Goal: Task Accomplishment & Management: Manage account settings

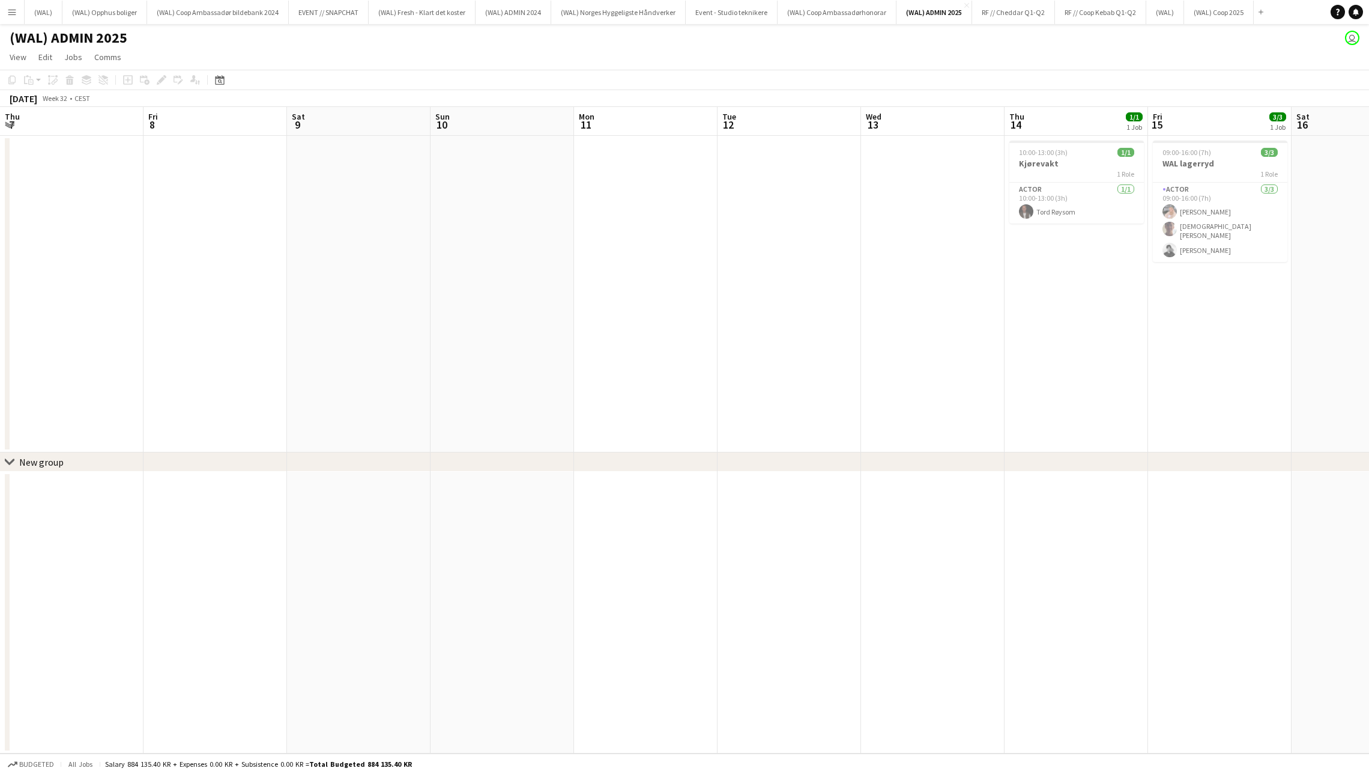
scroll to position [0, 328]
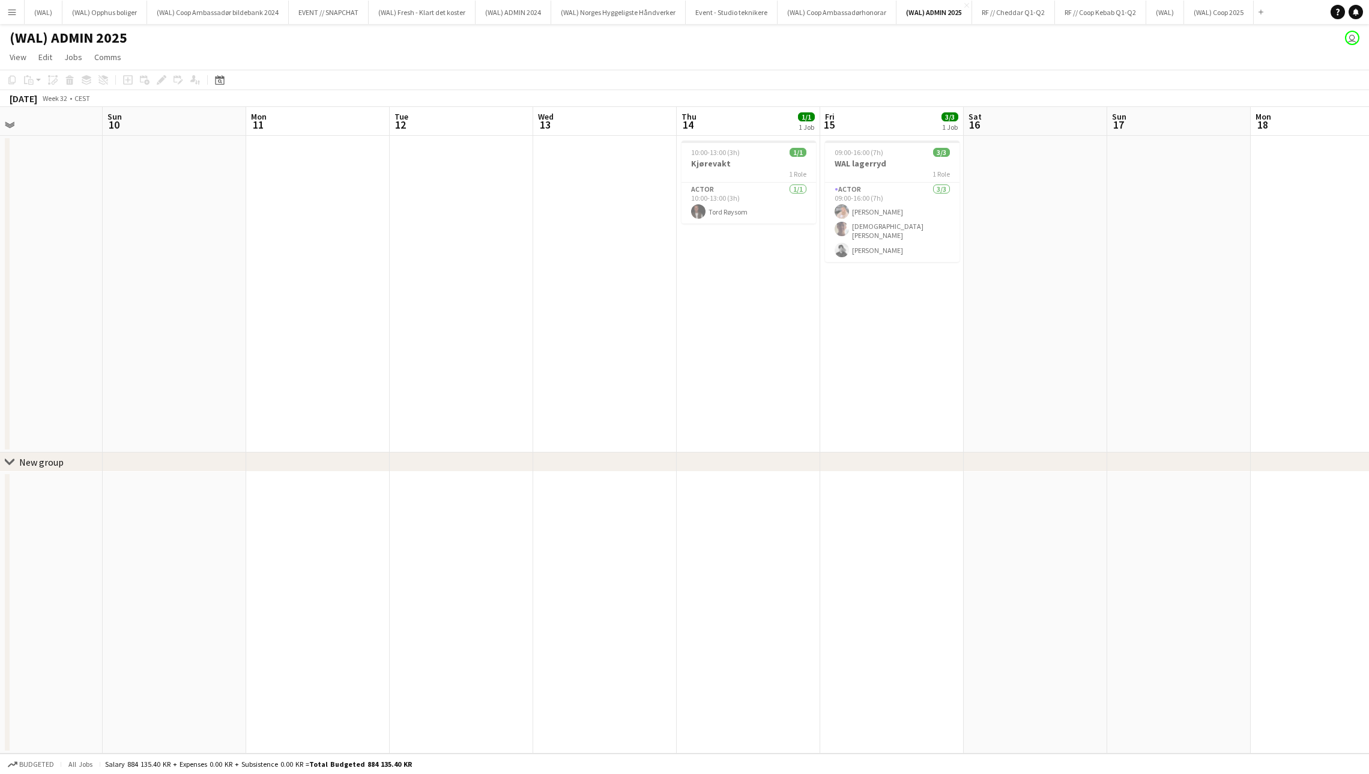
click at [16, 15] on app-icon "Menu" at bounding box center [12, 12] width 10 height 10
click at [174, 119] on link "Approvals" at bounding box center [181, 113] width 120 height 24
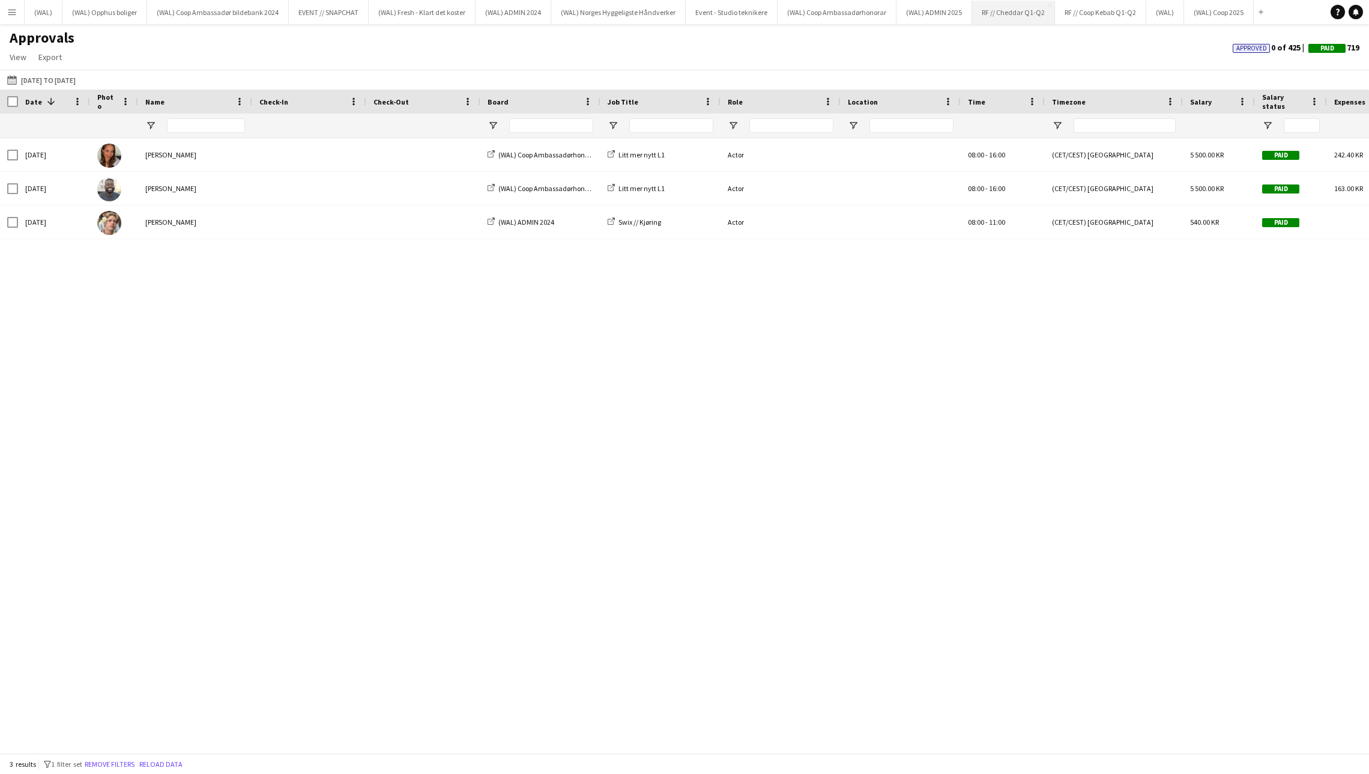
click at [1232, 17] on button "(WAL) Coop 2025 Close" at bounding box center [1219, 12] width 70 height 23
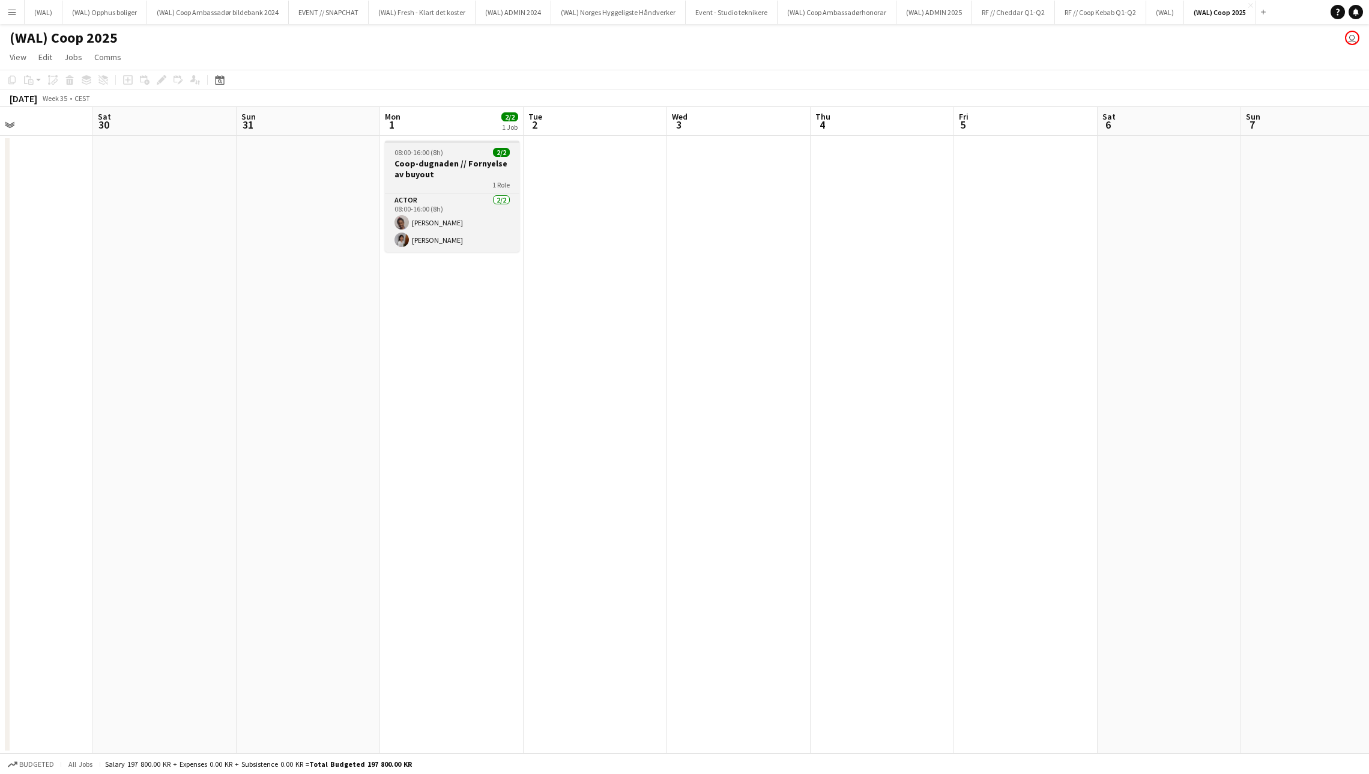
scroll to position [0, 484]
click at [449, 183] on div "1 Role" at bounding box center [449, 185] width 135 height 10
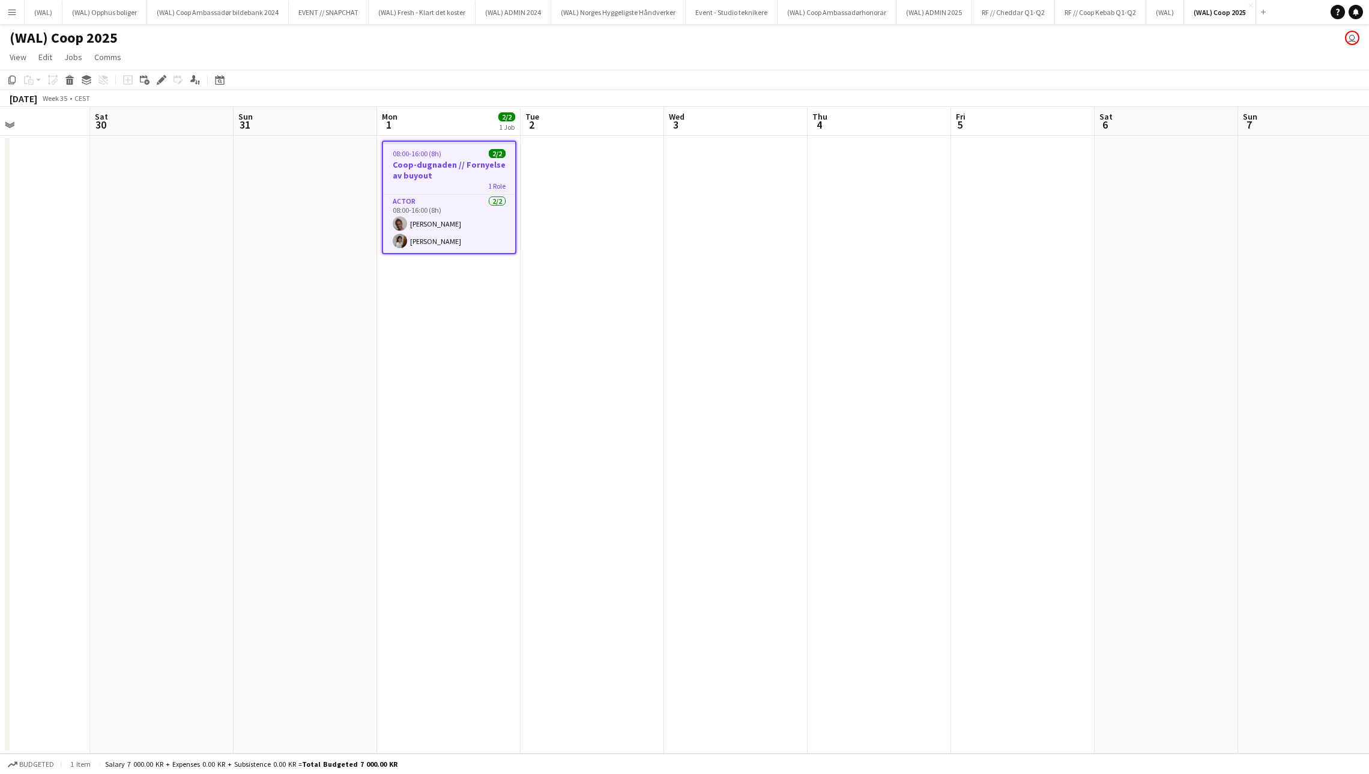
click at [383, 253] on app-date-cell "08:00-16:00 (8h) 2/2 Coop-dugnaden // Fornyelse av buyout 1 Role Actor [DATE] 0…" at bounding box center [449, 444] width 144 height 617
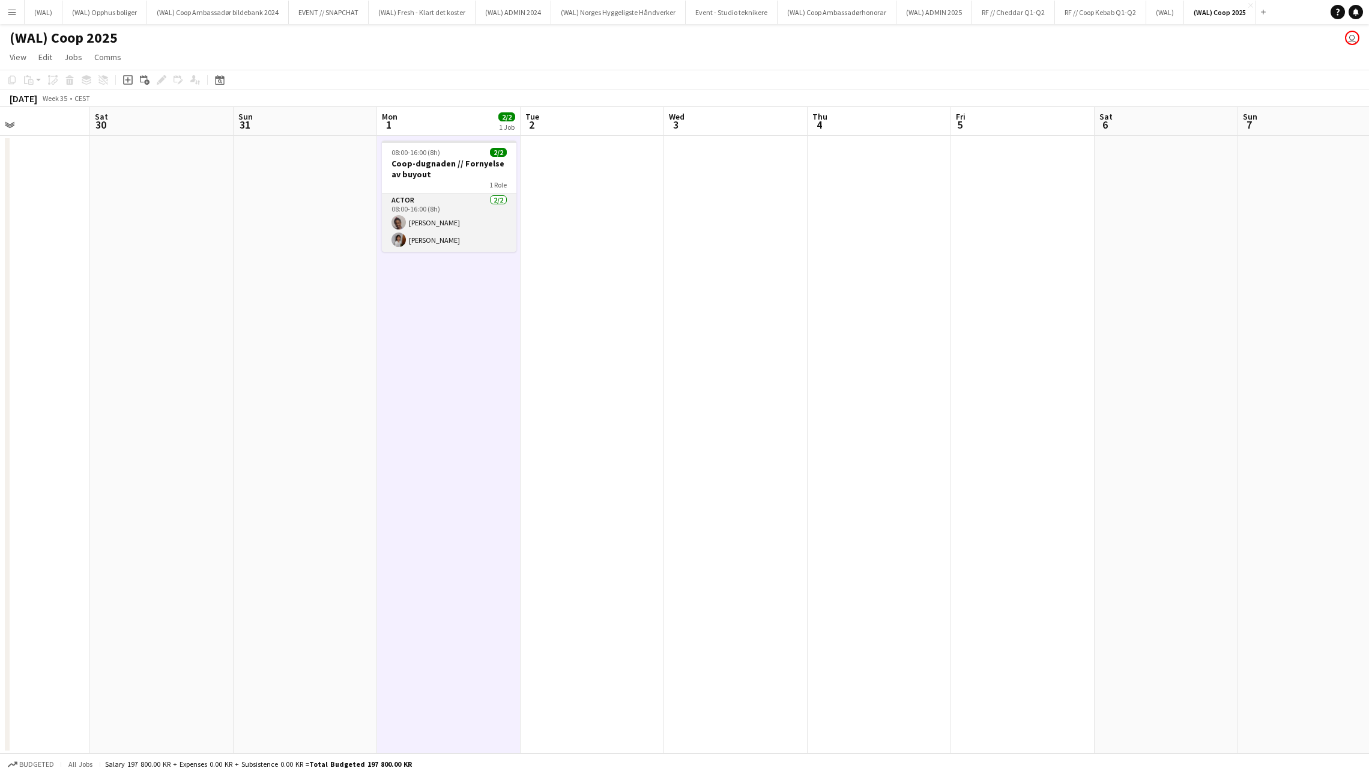
drag, startPoint x: 440, startPoint y: 237, endPoint x: 432, endPoint y: 236, distance: 7.2
click at [440, 237] on app-card-role "Actor [DATE] 08:00-16:00 (8h) [PERSON_NAME] [PERSON_NAME]" at bounding box center [449, 222] width 135 height 58
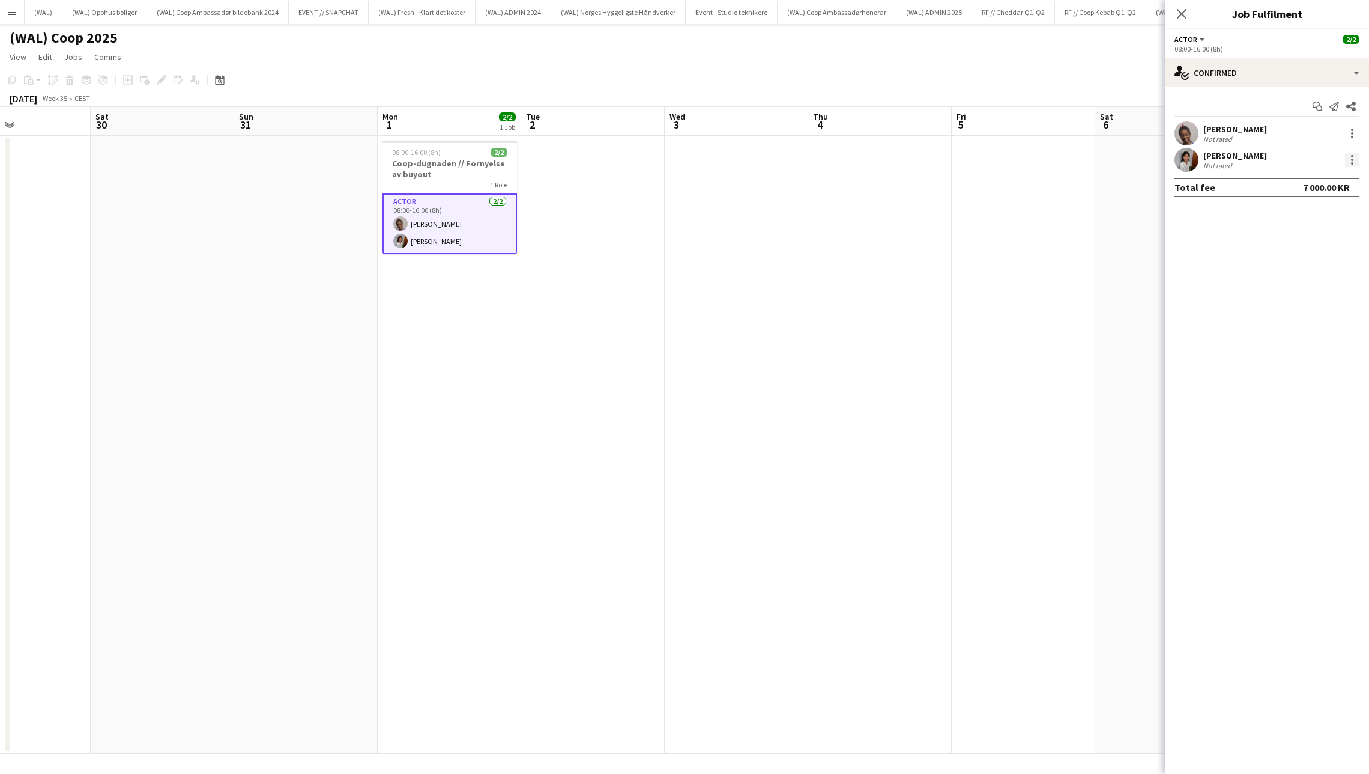
click at [1354, 161] on div at bounding box center [1352, 160] width 14 height 14
click at [1362, 131] on div at bounding box center [684, 387] width 1369 height 774
click at [1353, 130] on div at bounding box center [1352, 133] width 14 height 14
click at [1333, 277] on button "Remove" at bounding box center [1313, 270] width 94 height 29
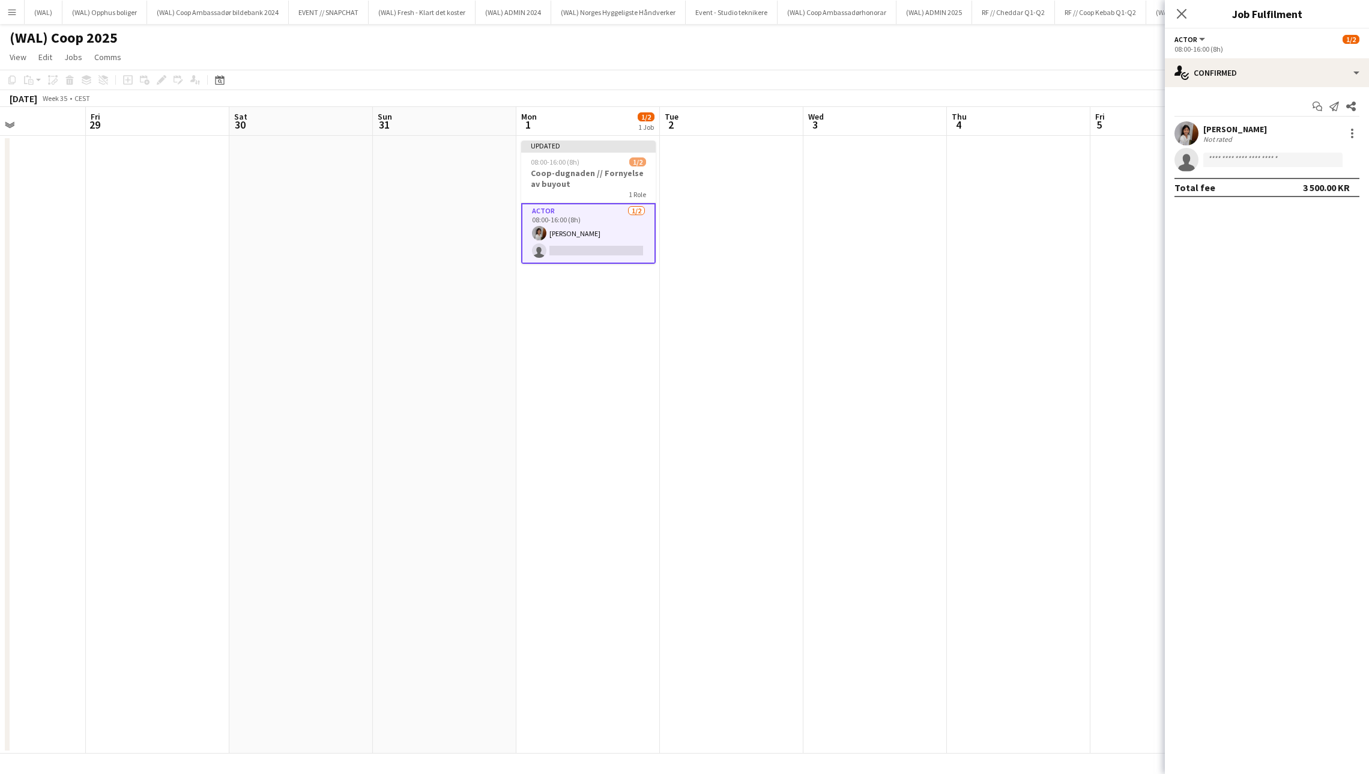
click at [338, 259] on app-date-cell at bounding box center [301, 444] width 144 height 617
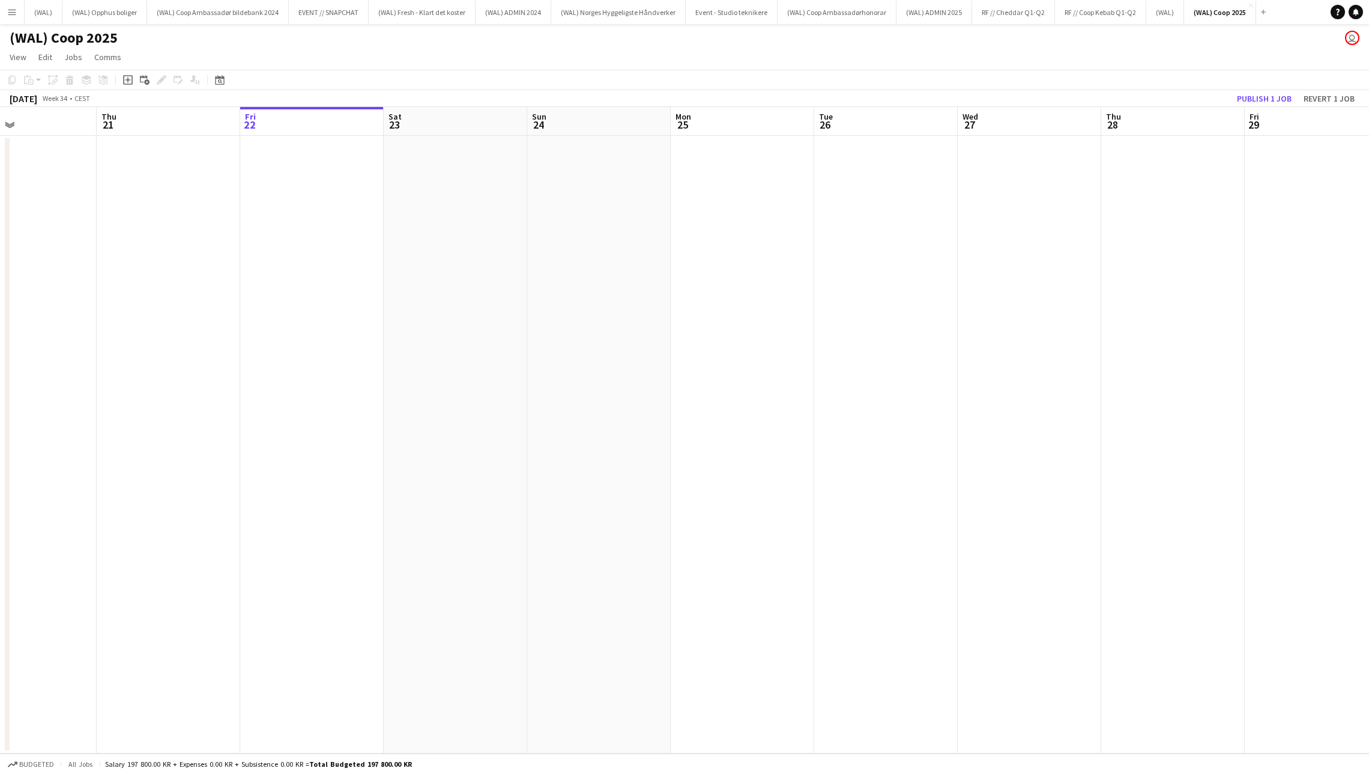
drag, startPoint x: 306, startPoint y: 236, endPoint x: 643, endPoint y: 239, distance: 336.3
click at [313, 236] on app-calendar-viewport "Mon 18 1/1 1 Job Tue 19 Wed 20 Thu 21 Fri 22 Sat 23 Sun 24 Mon 25 Tue 26 Wed 27…" at bounding box center [684, 430] width 1369 height 646
click at [804, 237] on app-date-cell at bounding box center [750, 444] width 144 height 617
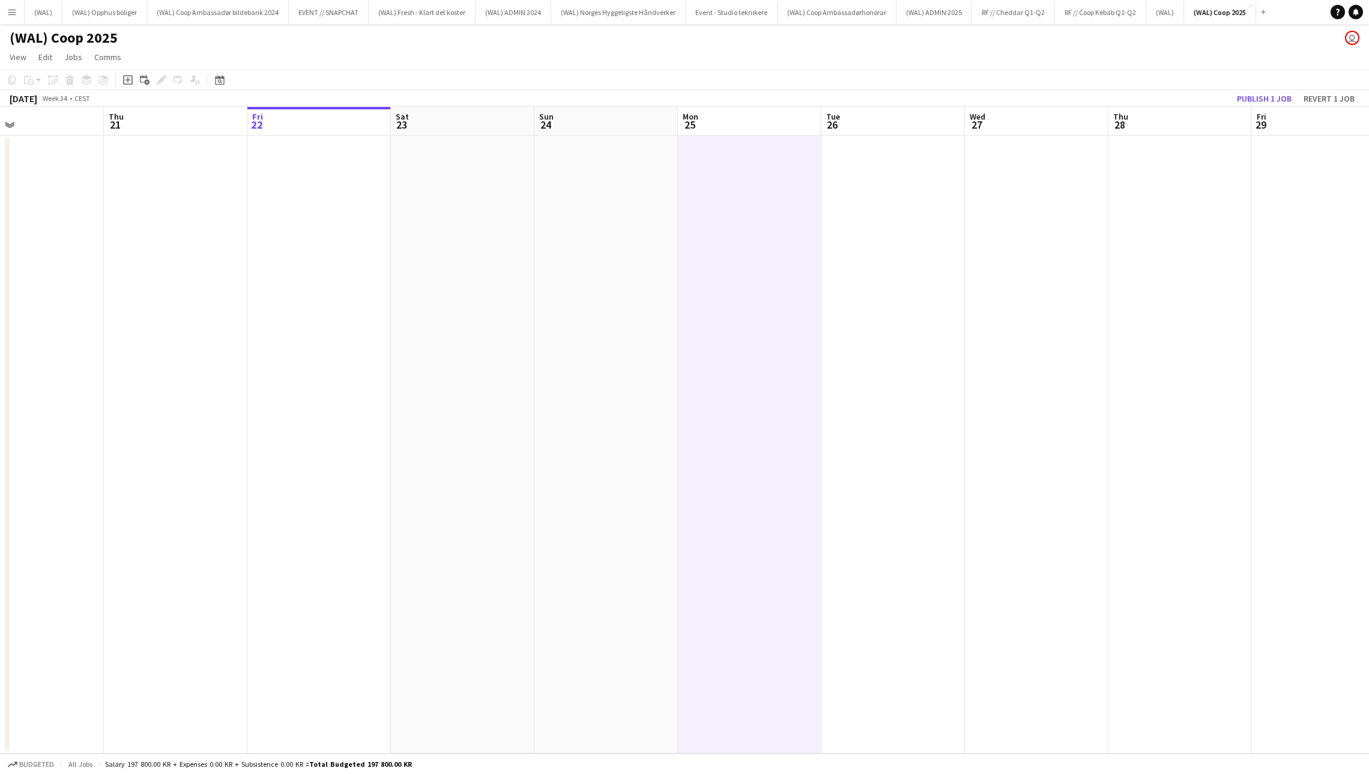
click at [296, 210] on app-date-cell at bounding box center [319, 444] width 144 height 617
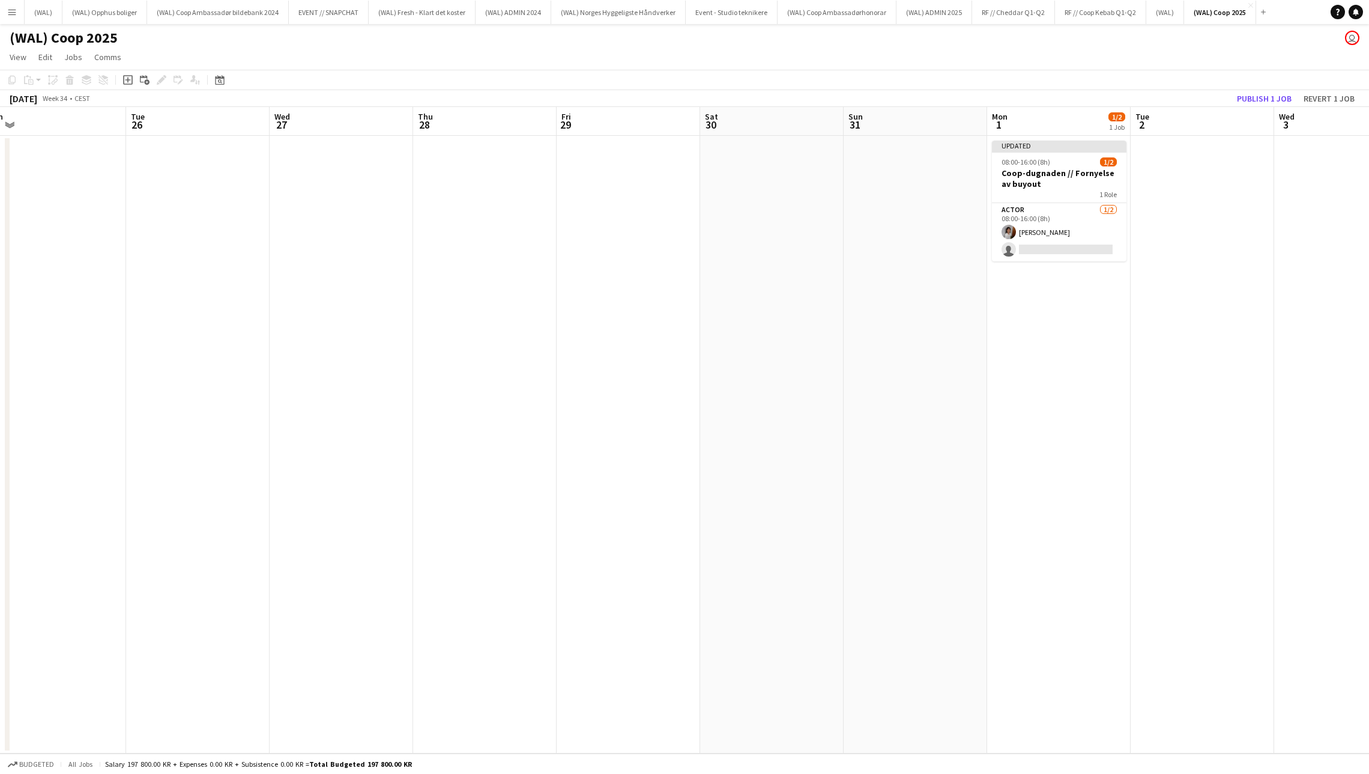
scroll to position [0, 430]
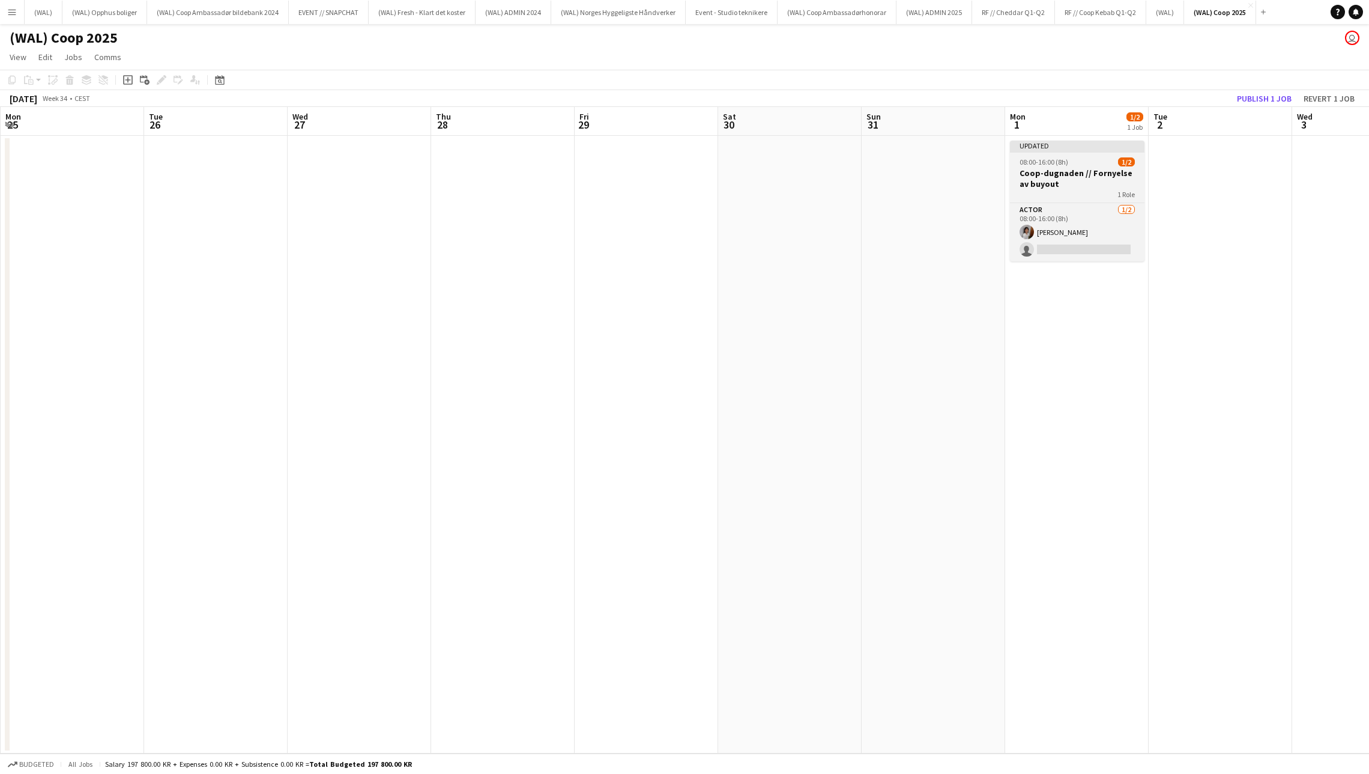
click at [1051, 172] on h3 "Coop-dugnaden // Fornyelse av buyout" at bounding box center [1077, 179] width 135 height 22
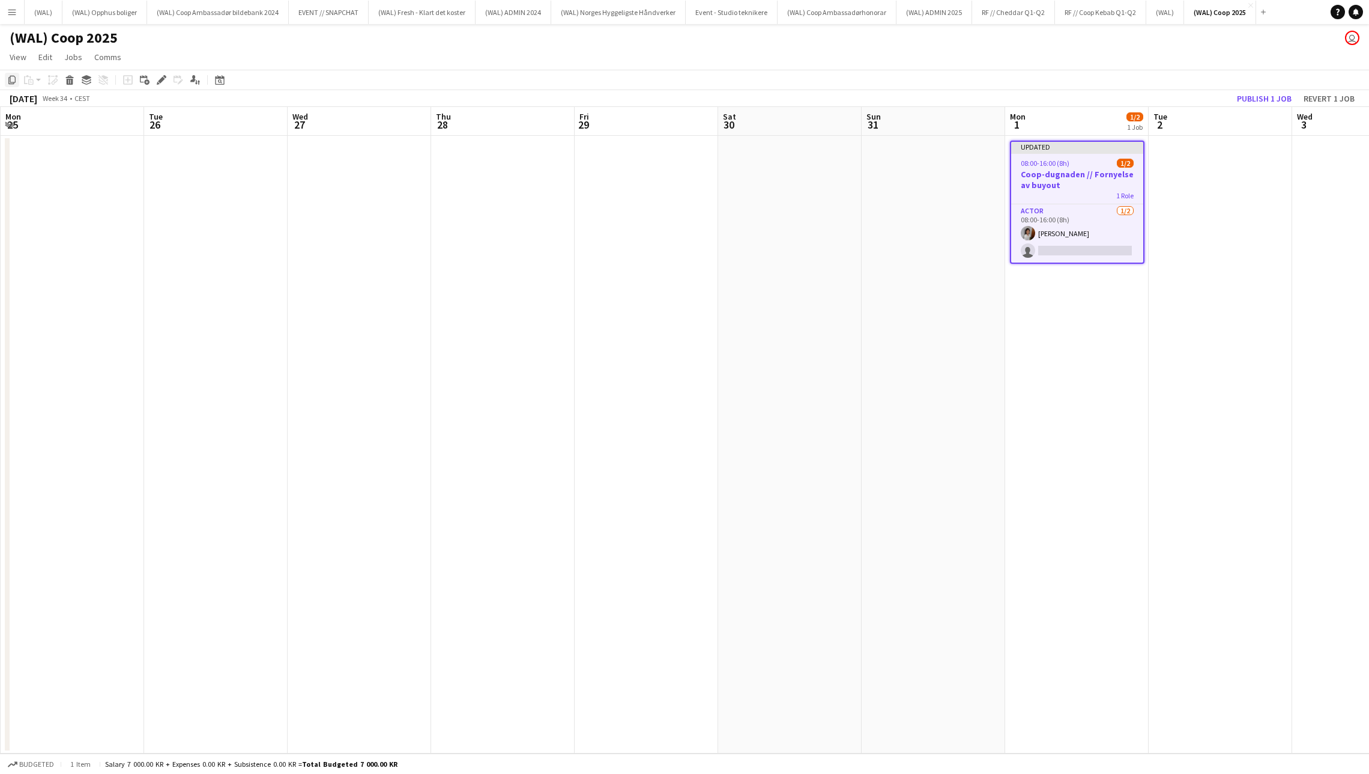
click at [11, 82] on icon at bounding box center [11, 80] width 7 height 8
click at [221, 193] on app-date-cell at bounding box center [216, 444] width 144 height 617
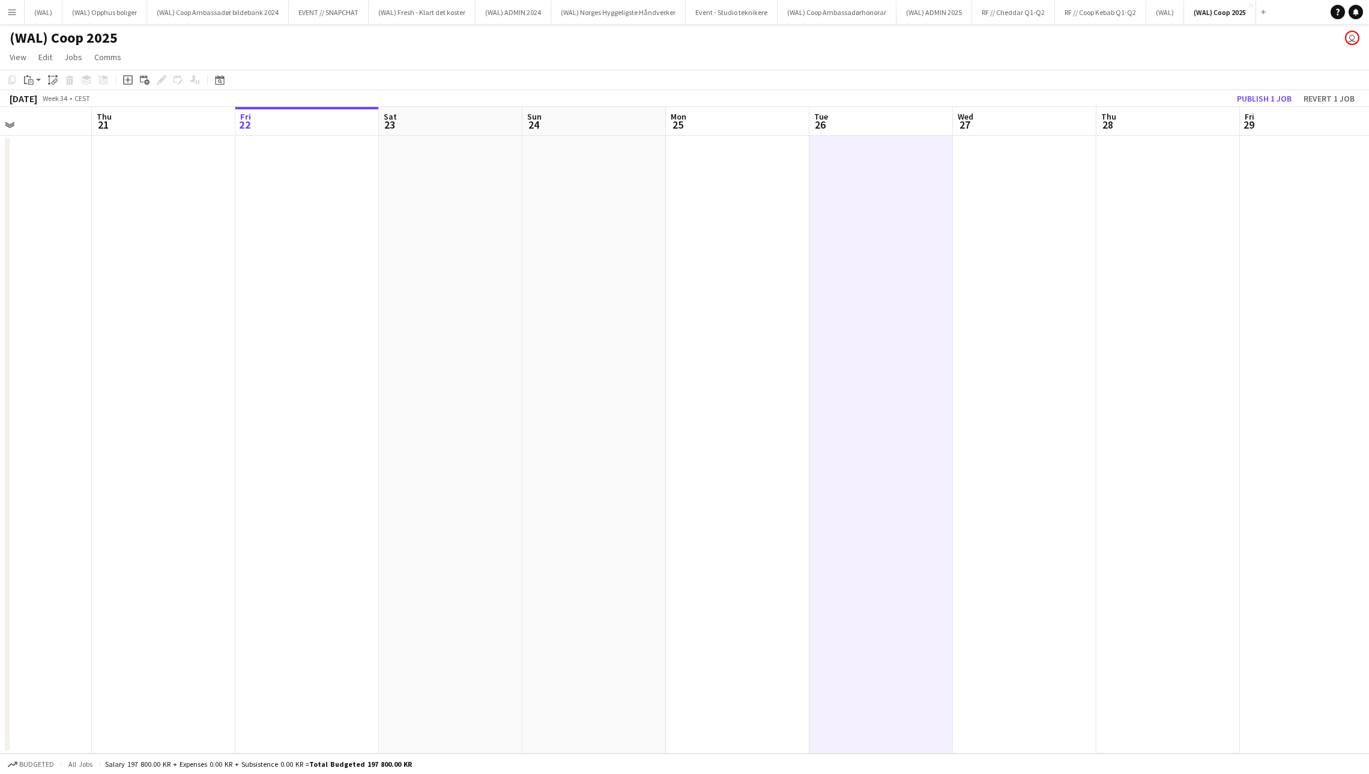
scroll to position [0, 382]
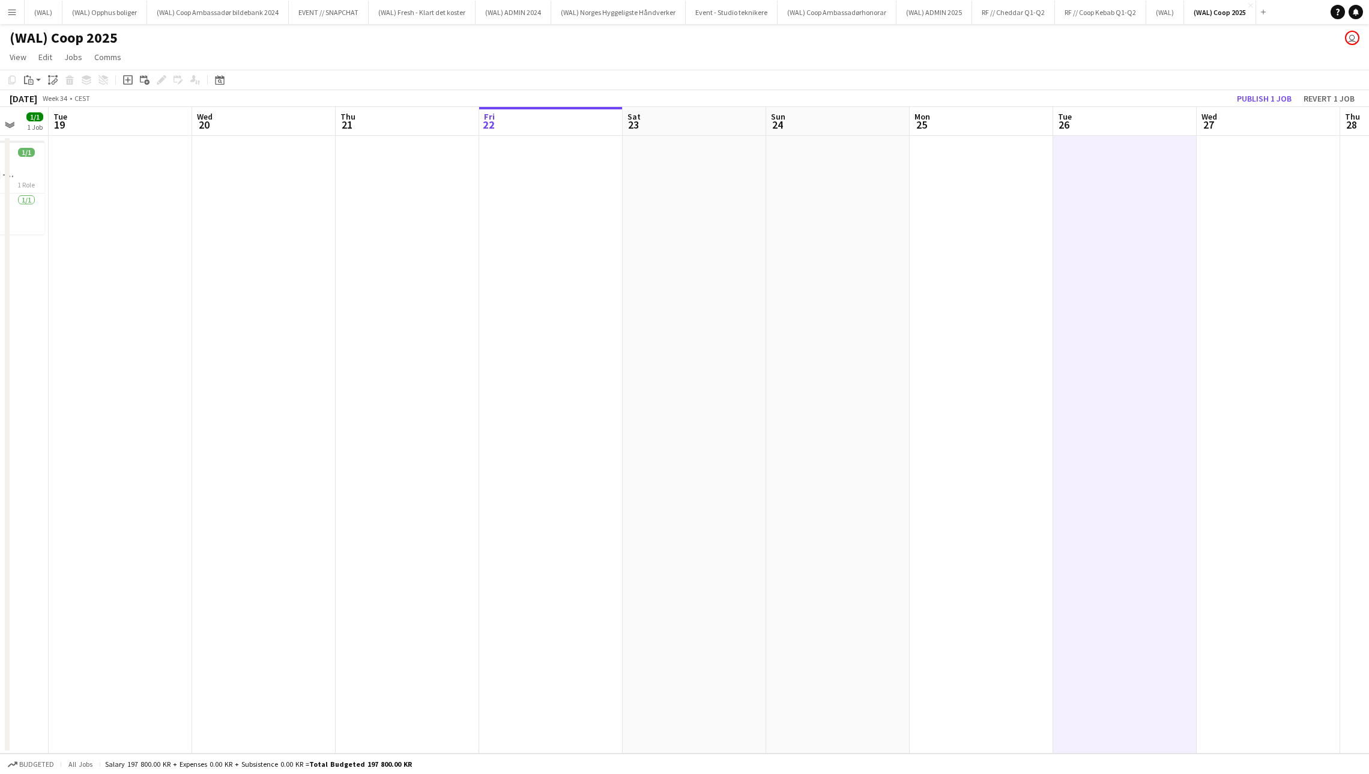
click at [535, 228] on app-date-cell at bounding box center [551, 444] width 144 height 617
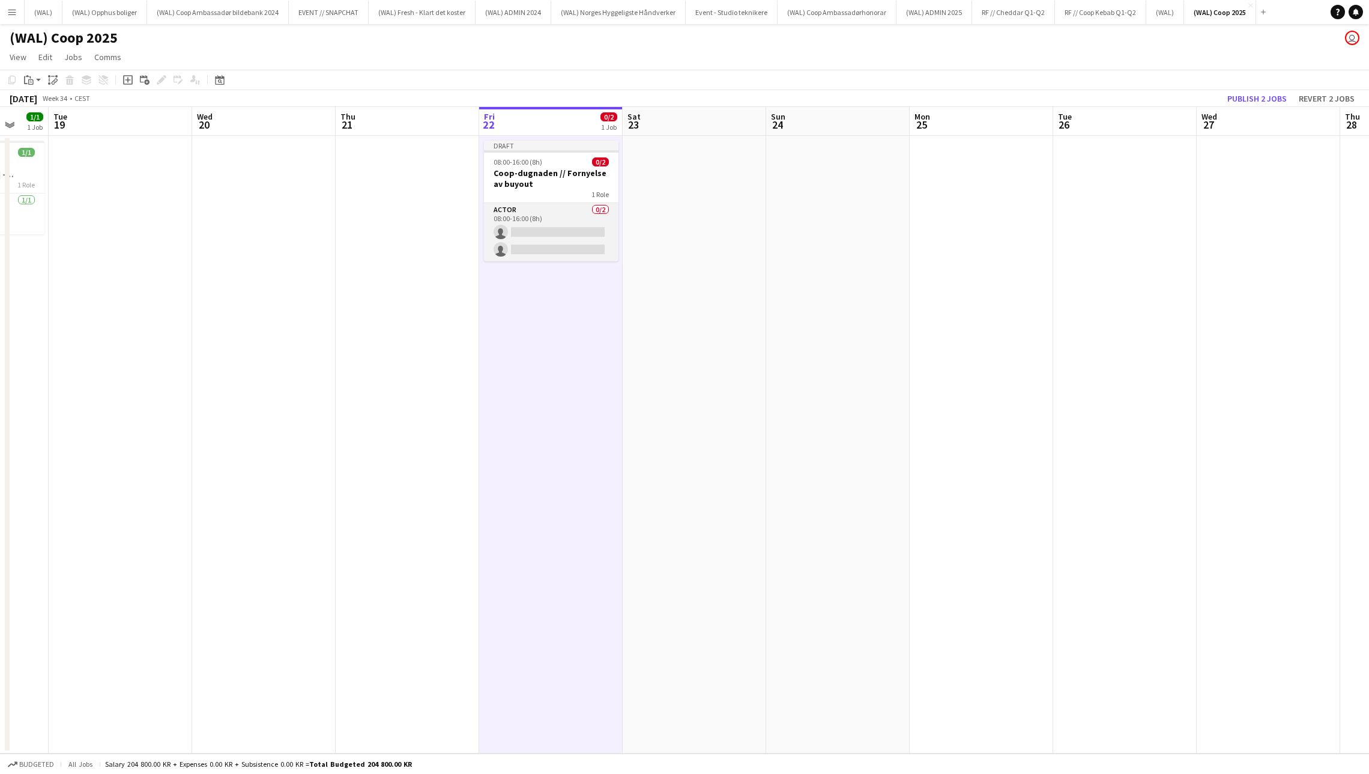
click at [527, 226] on app-card-role "Actor 0/2 08:00-16:00 (8h) single-neutral-actions single-neutral-actions" at bounding box center [551, 232] width 135 height 58
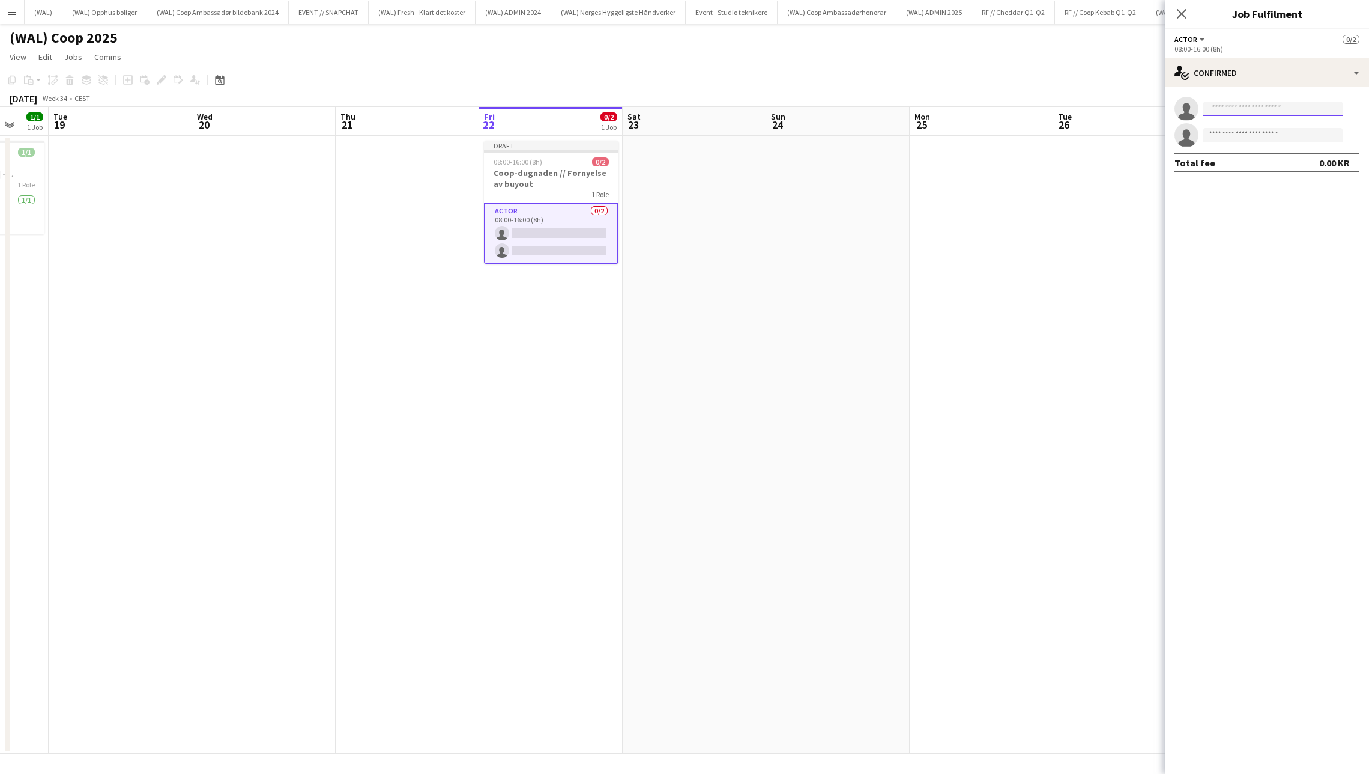
click at [1238, 114] on input at bounding box center [1273, 108] width 139 height 14
click at [1278, 107] on input "*********" at bounding box center [1273, 108] width 139 height 14
click at [1277, 109] on input "*********" at bounding box center [1273, 108] width 139 height 14
drag, startPoint x: 1276, startPoint y: 106, endPoint x: 1094, endPoint y: 106, distance: 182.0
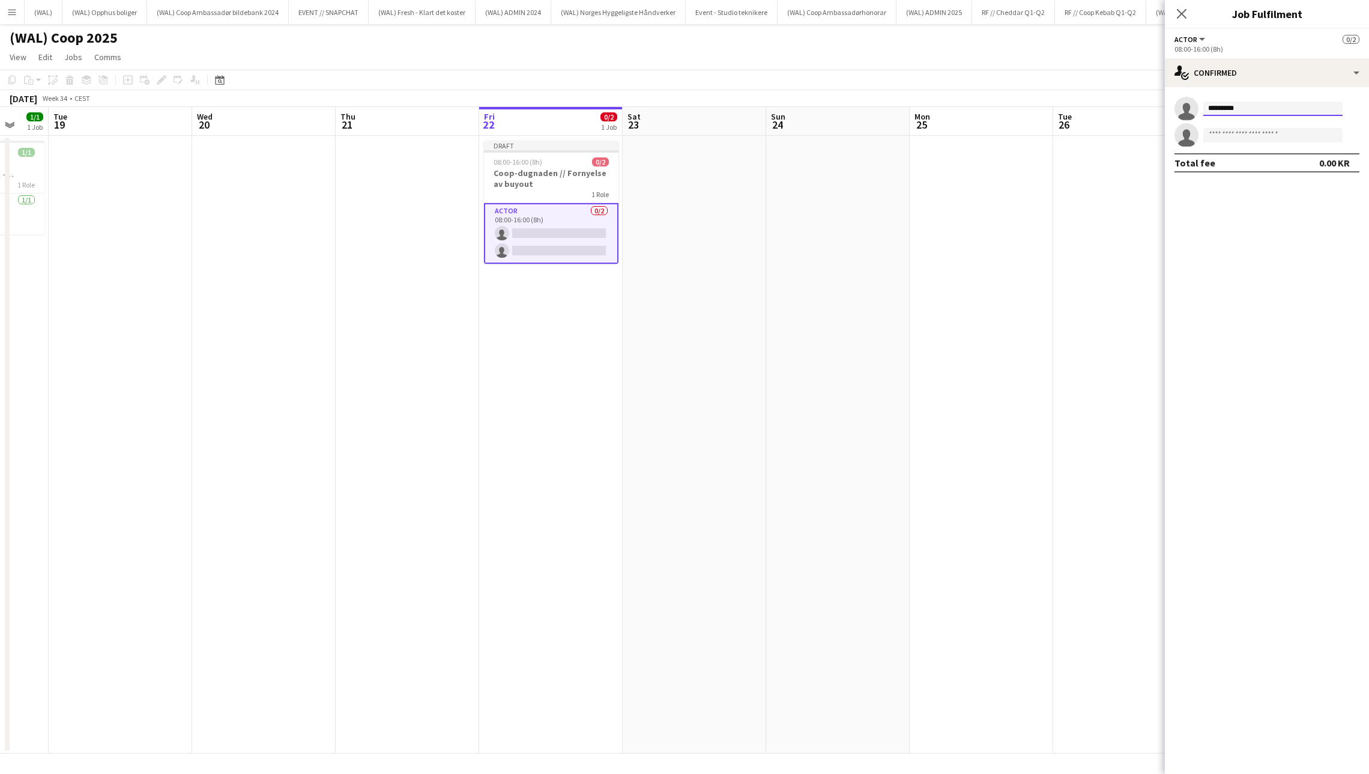
click at [1094, 106] on body "Menu Boards Boards Boards All jobs Status Workforce Workforce My Workforce Recr…" at bounding box center [684, 387] width 1369 height 774
type input "**"
click at [1103, 306] on app-date-cell at bounding box center [1125, 444] width 144 height 617
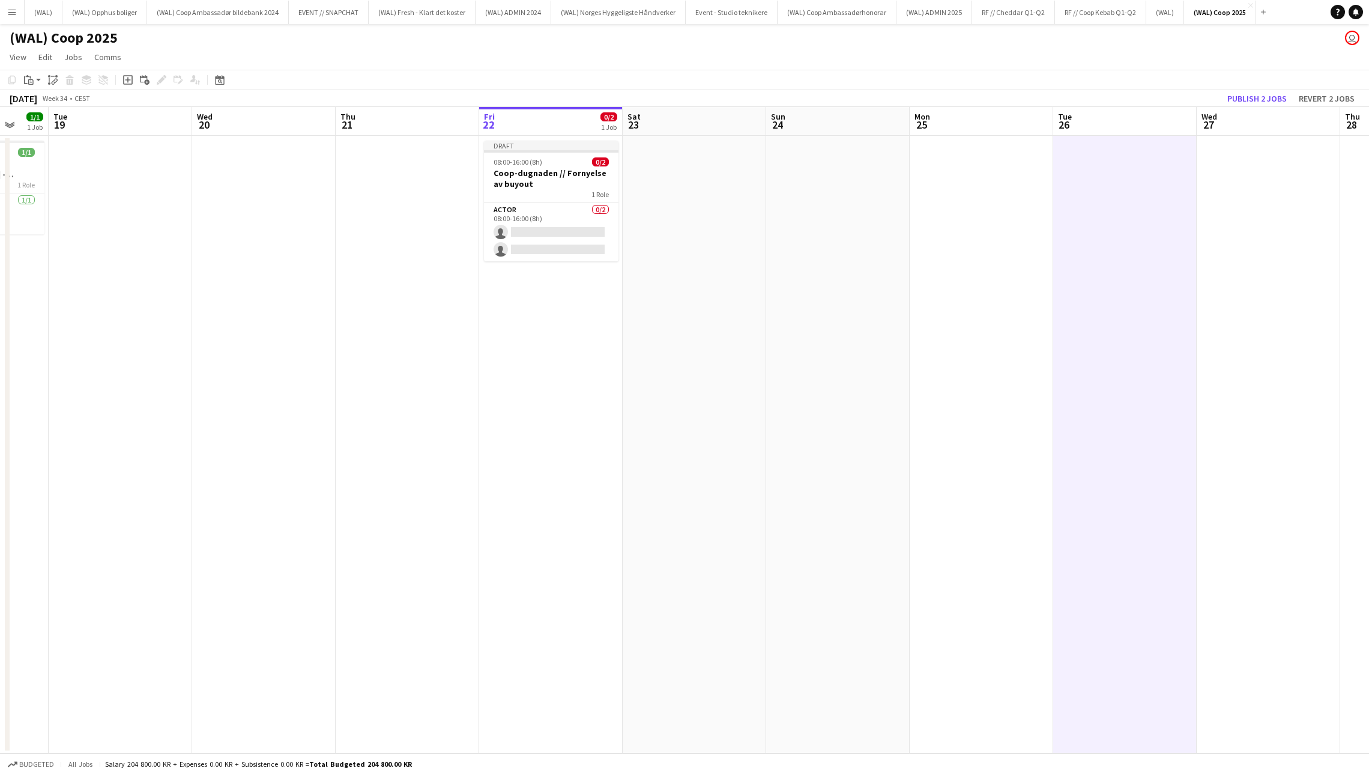
click at [774, 294] on app-date-cell at bounding box center [838, 444] width 144 height 617
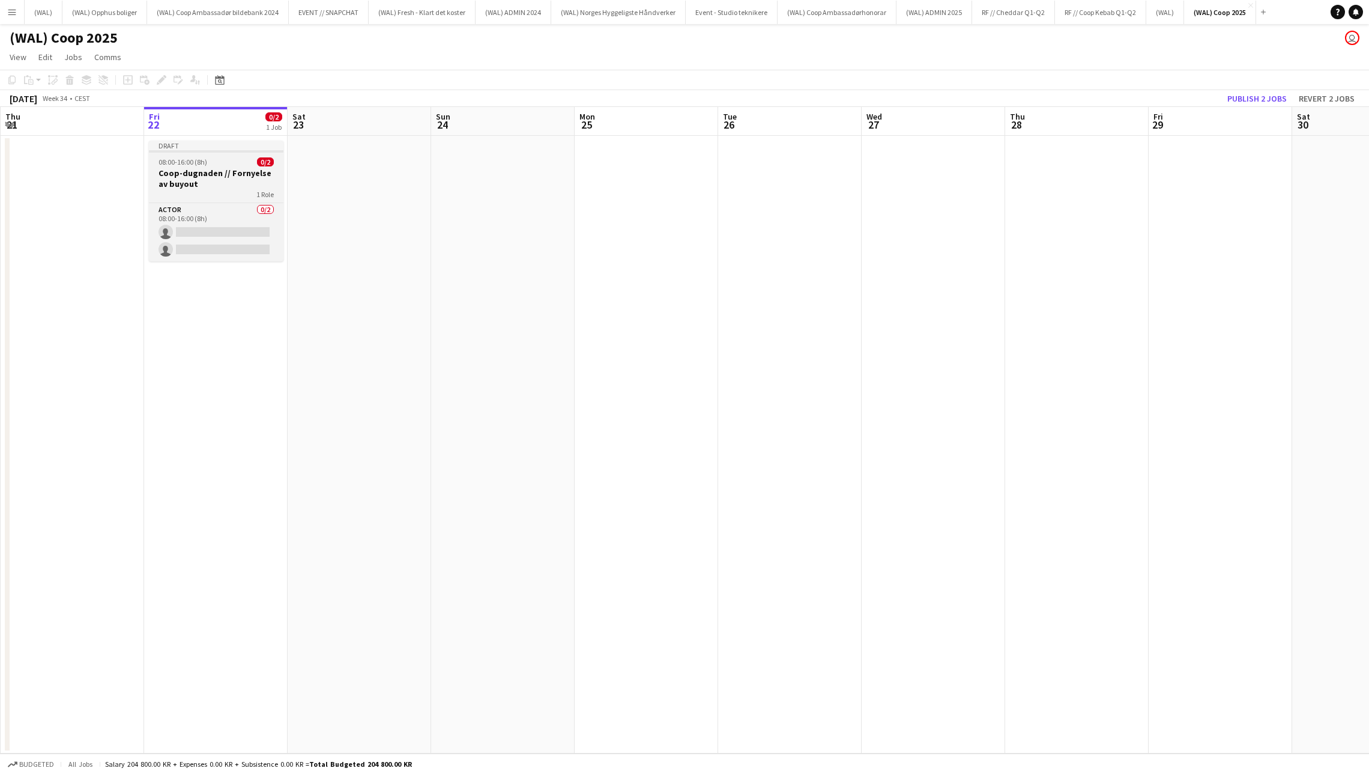
click at [213, 189] on div "1 Role" at bounding box center [216, 194] width 135 height 10
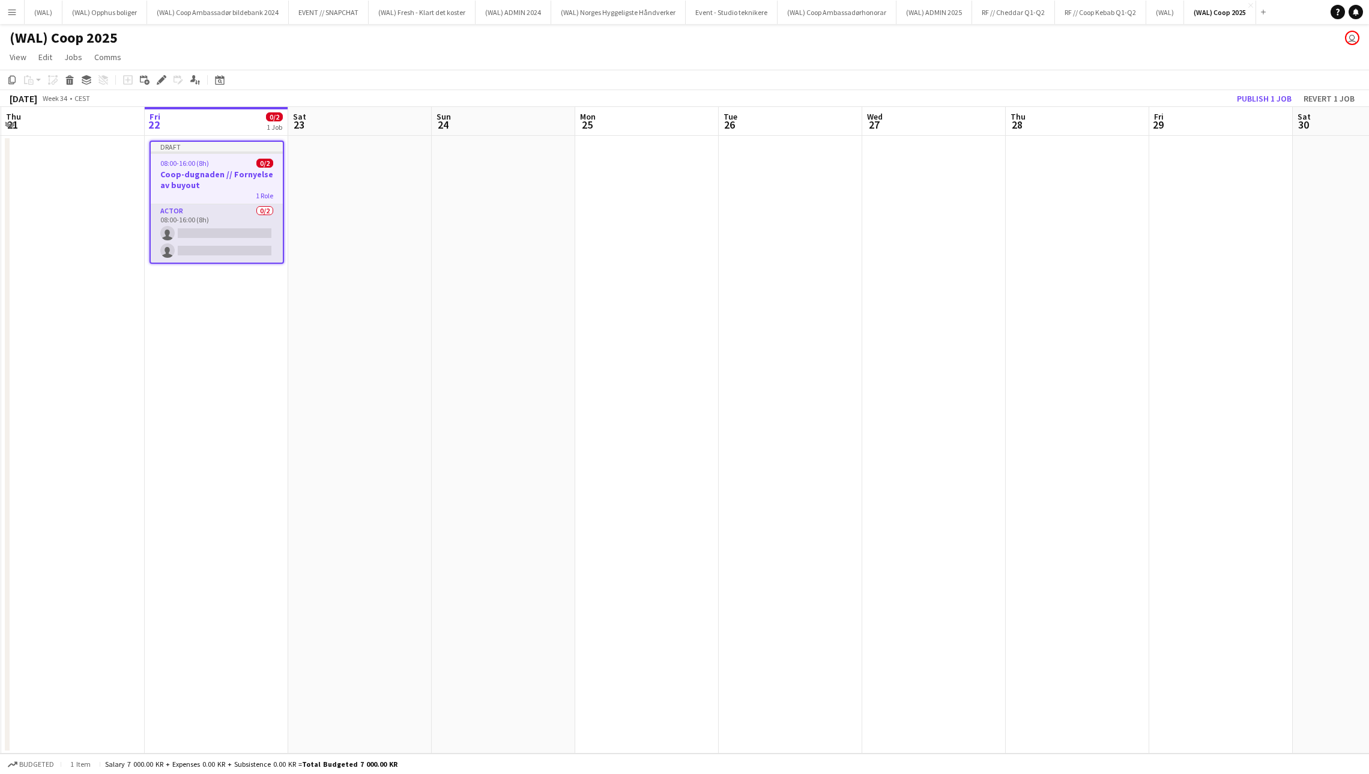
click at [213, 213] on app-card-role "Actor 0/2 08:00-16:00 (8h) single-neutral-actions single-neutral-actions" at bounding box center [217, 233] width 132 height 58
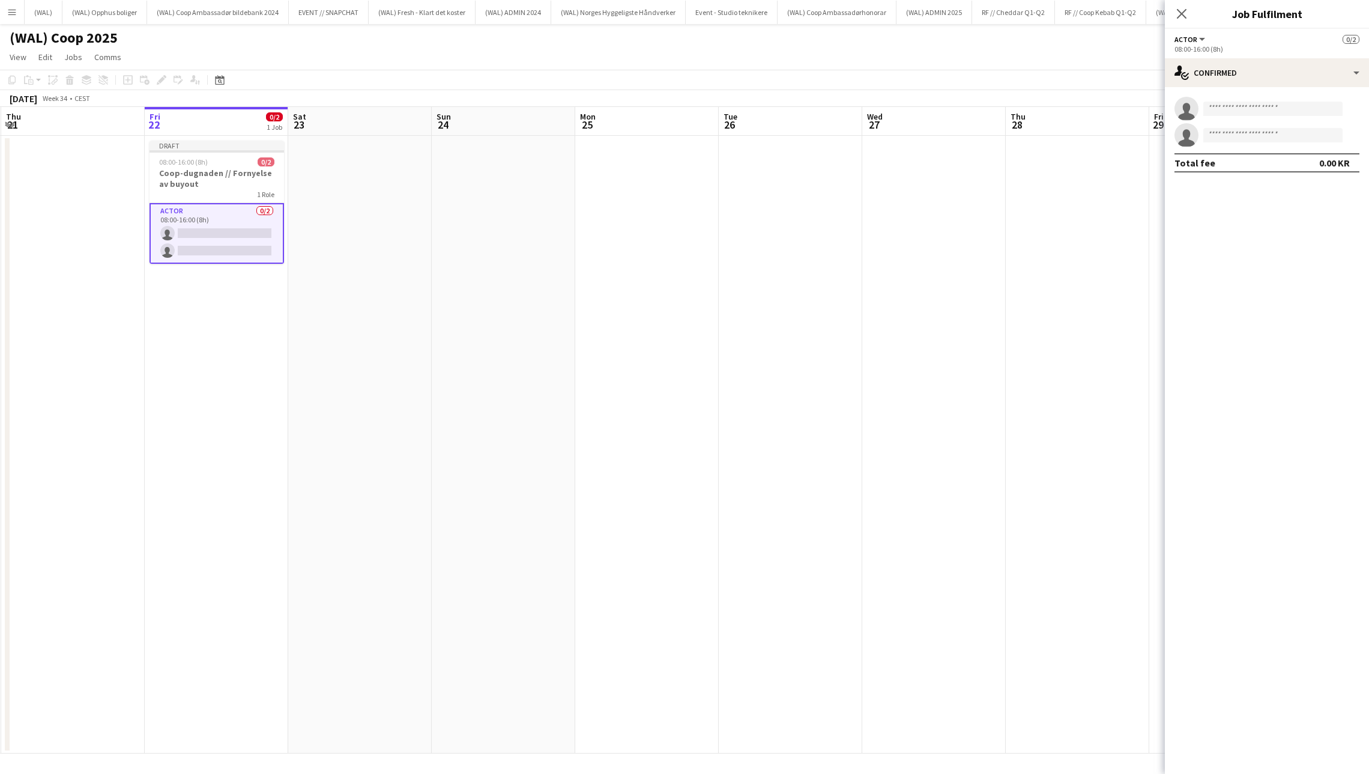
drag, startPoint x: 832, startPoint y: 204, endPoint x: 1205, endPoint y: 87, distance: 390.3
click at [877, 195] on app-calendar-viewport "Tue 19 Wed 20 Thu 21 Fri 22 0/2 1 Job Sat 23 Sun 24 Mon 25 Tue 26 Wed 27 Thu 28…" at bounding box center [684, 430] width 1369 height 646
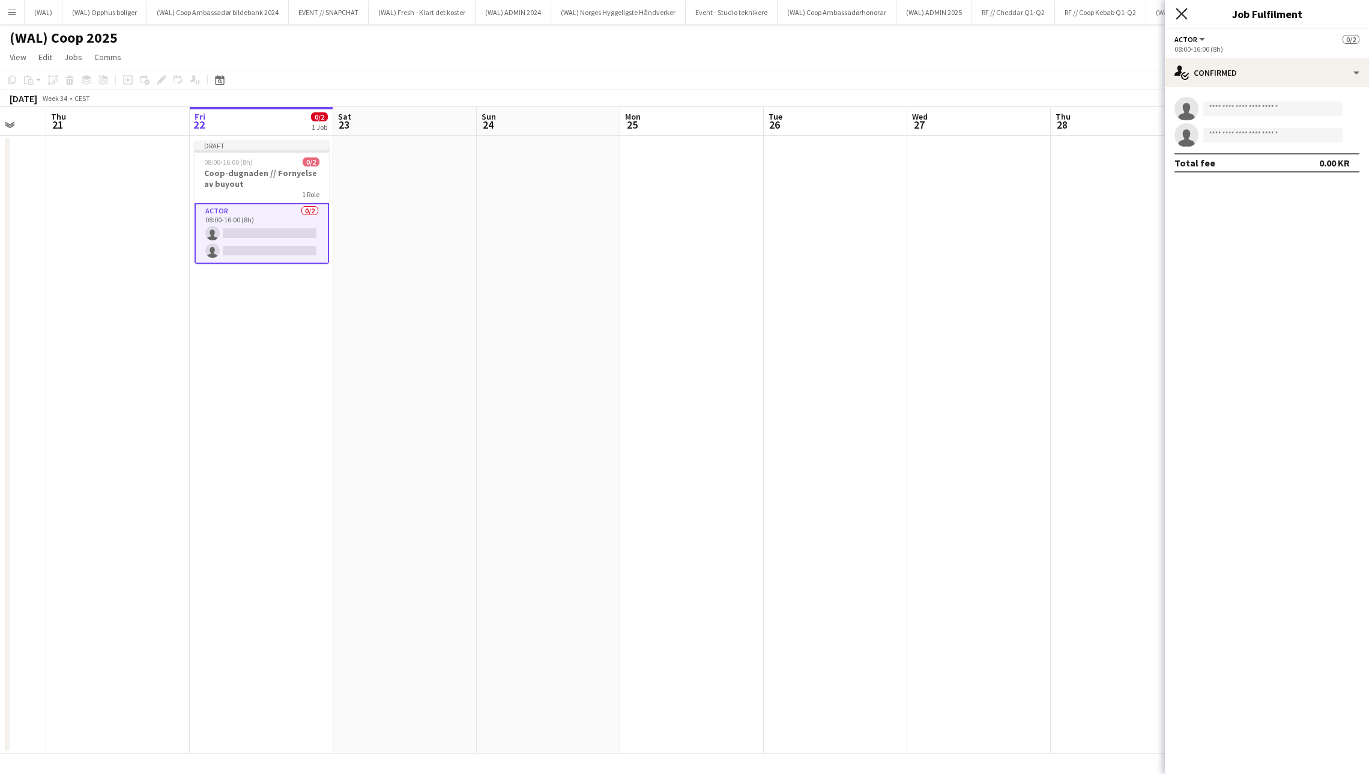
click at [1184, 11] on icon at bounding box center [1181, 13] width 11 height 11
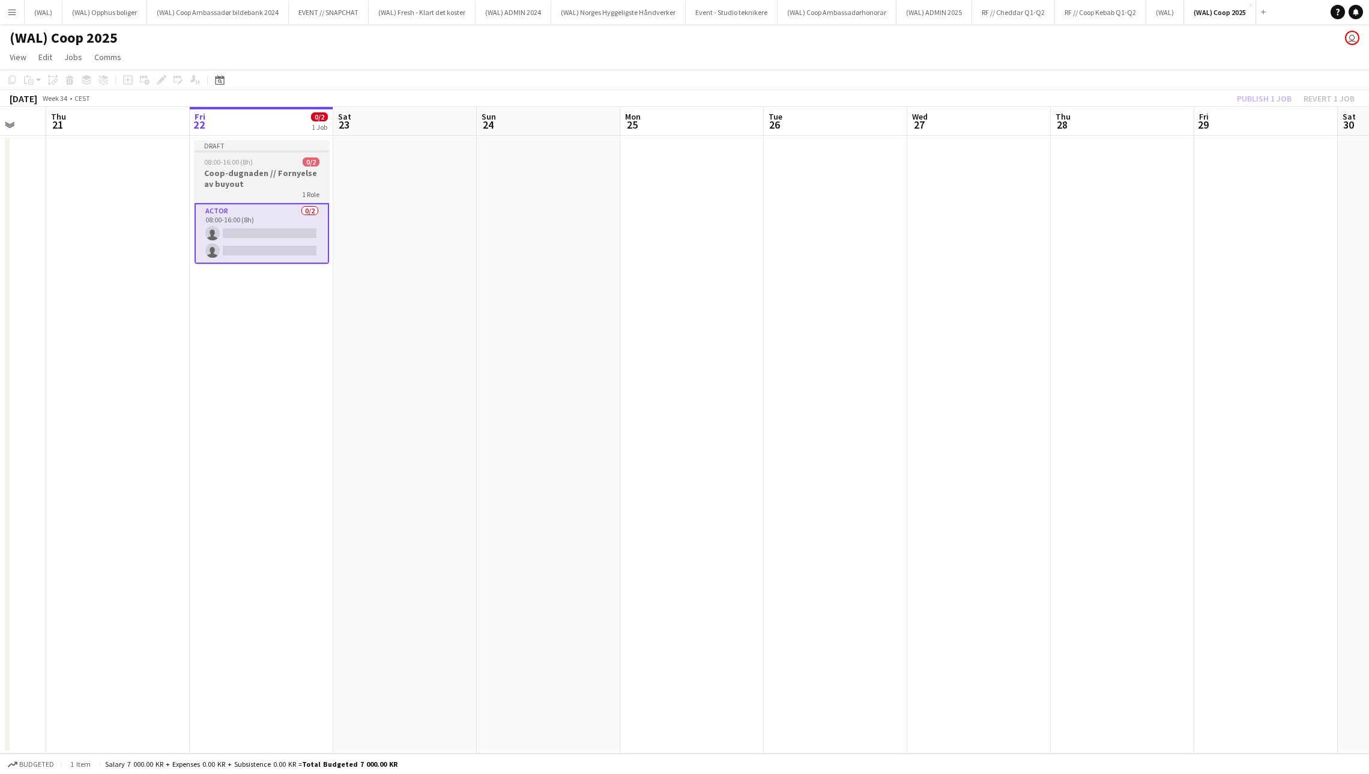
click at [274, 176] on h3 "Coop-dugnaden // Fornyelse av buyout" at bounding box center [262, 179] width 135 height 22
click at [233, 232] on app-card-role "Actor 0/2 08:00-16:00 (8h) single-neutral-actions single-neutral-actions" at bounding box center [262, 233] width 132 height 58
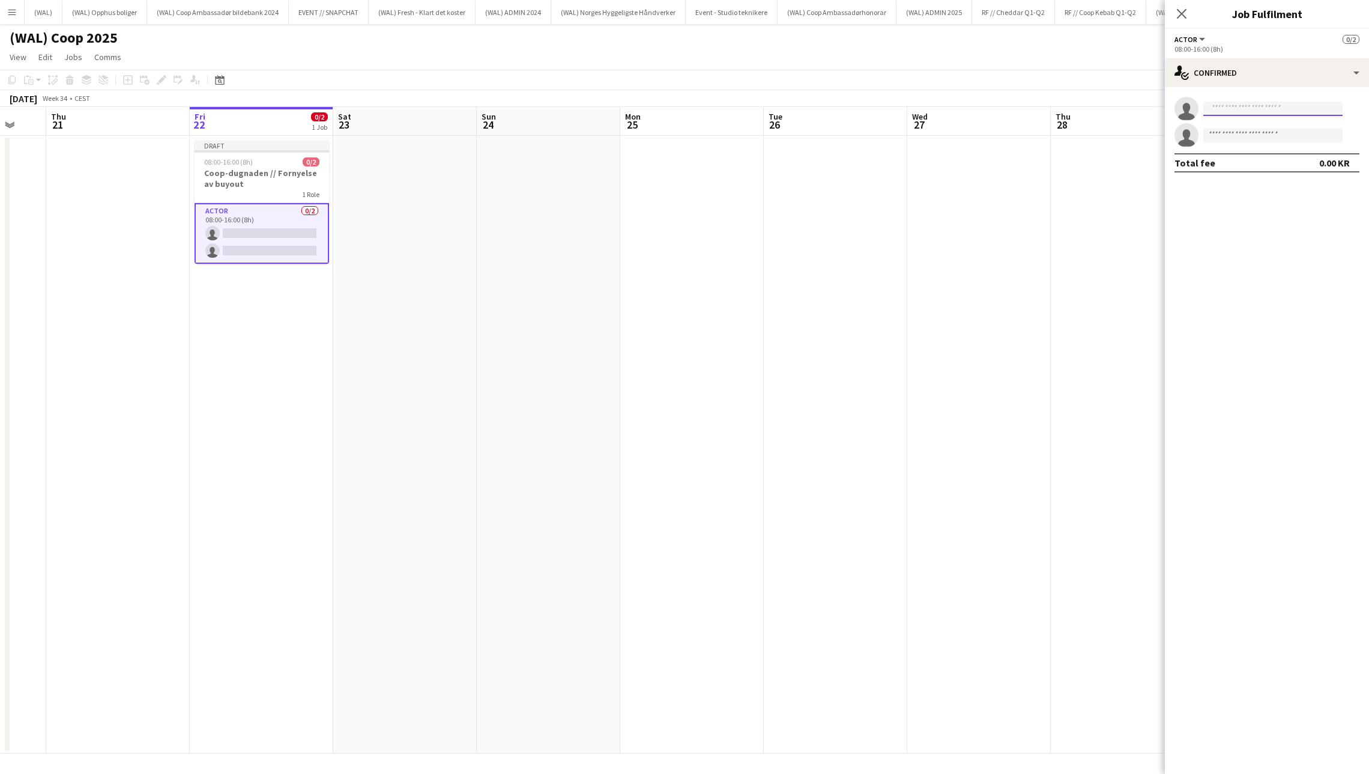
click at [1244, 113] on input at bounding box center [1273, 108] width 139 height 14
type input "****"
click at [1247, 133] on span "fanta82no@hotmail.com" at bounding box center [1273, 135] width 120 height 10
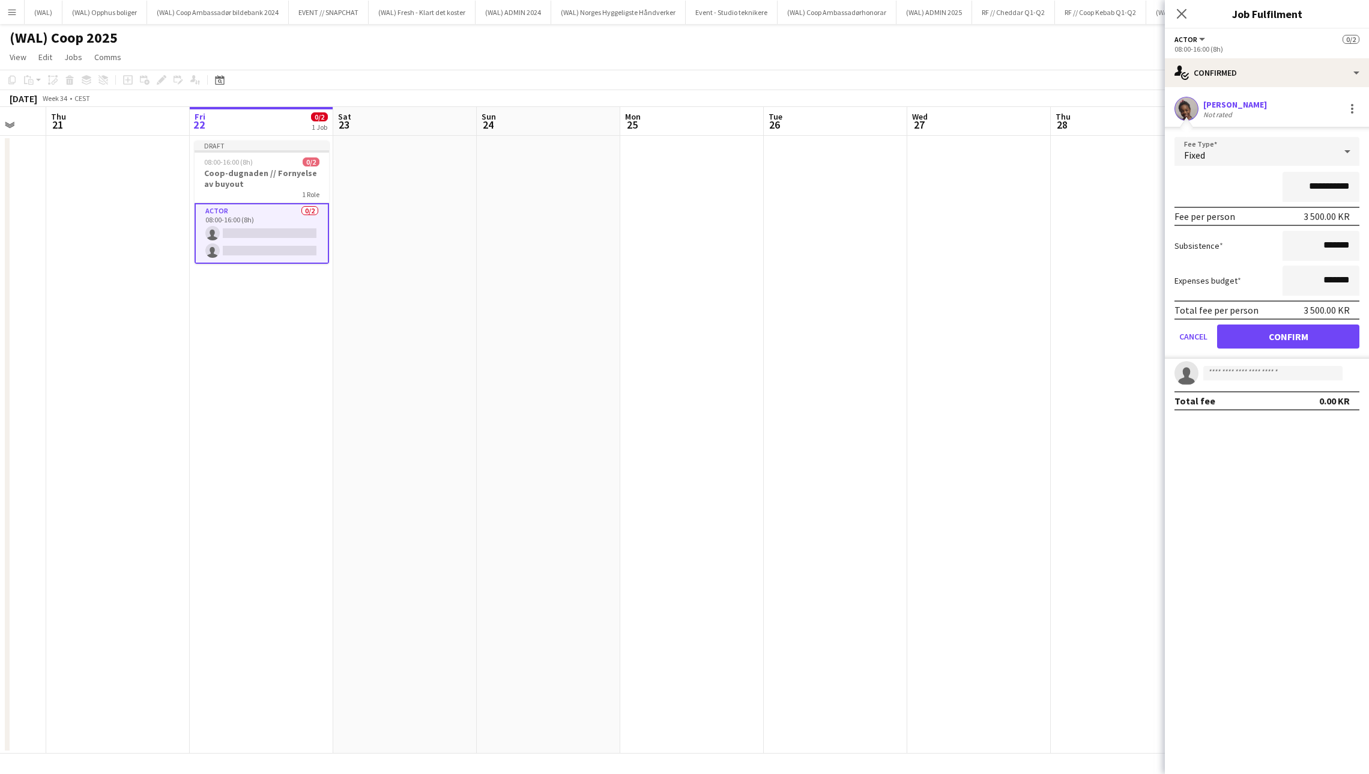
click at [1274, 339] on button "Confirm" at bounding box center [1288, 336] width 142 height 24
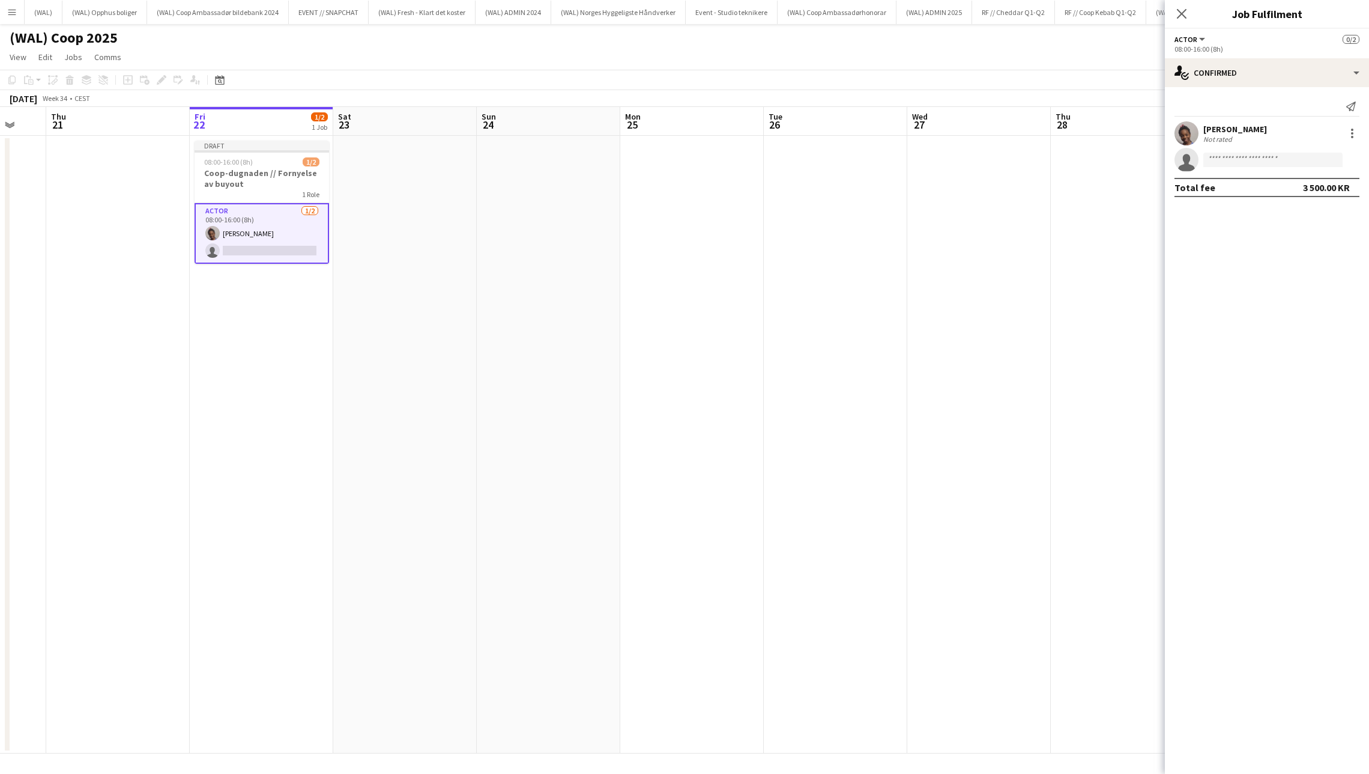
drag, startPoint x: 1204, startPoint y: 1, endPoint x: 810, endPoint y: 282, distance: 484.4
click at [865, 267] on app-date-cell at bounding box center [836, 444] width 144 height 617
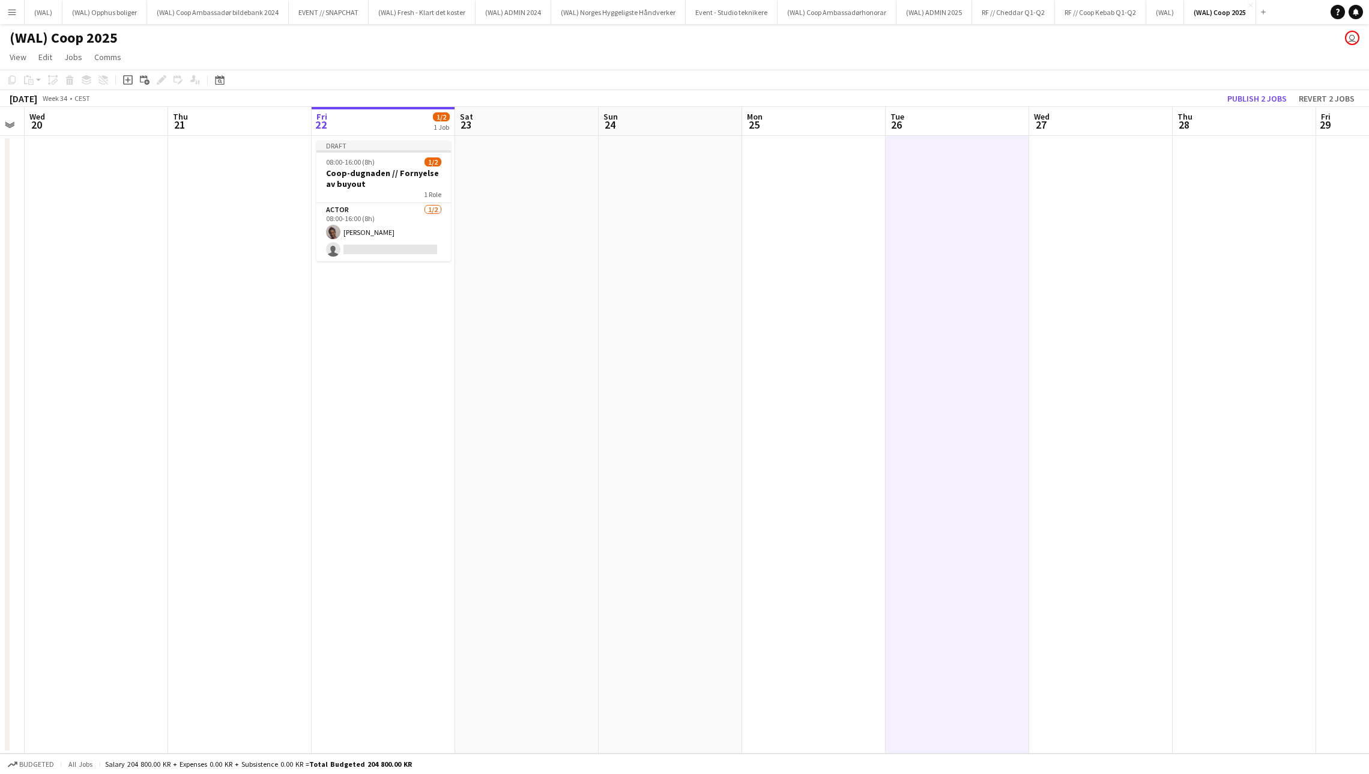
scroll to position [0, 259]
drag, startPoint x: 1182, startPoint y: 128, endPoint x: 1259, endPoint y: 97, distance: 83.0
click at [1259, 97] on button "Publish 2 jobs" at bounding box center [1257, 99] width 69 height 16
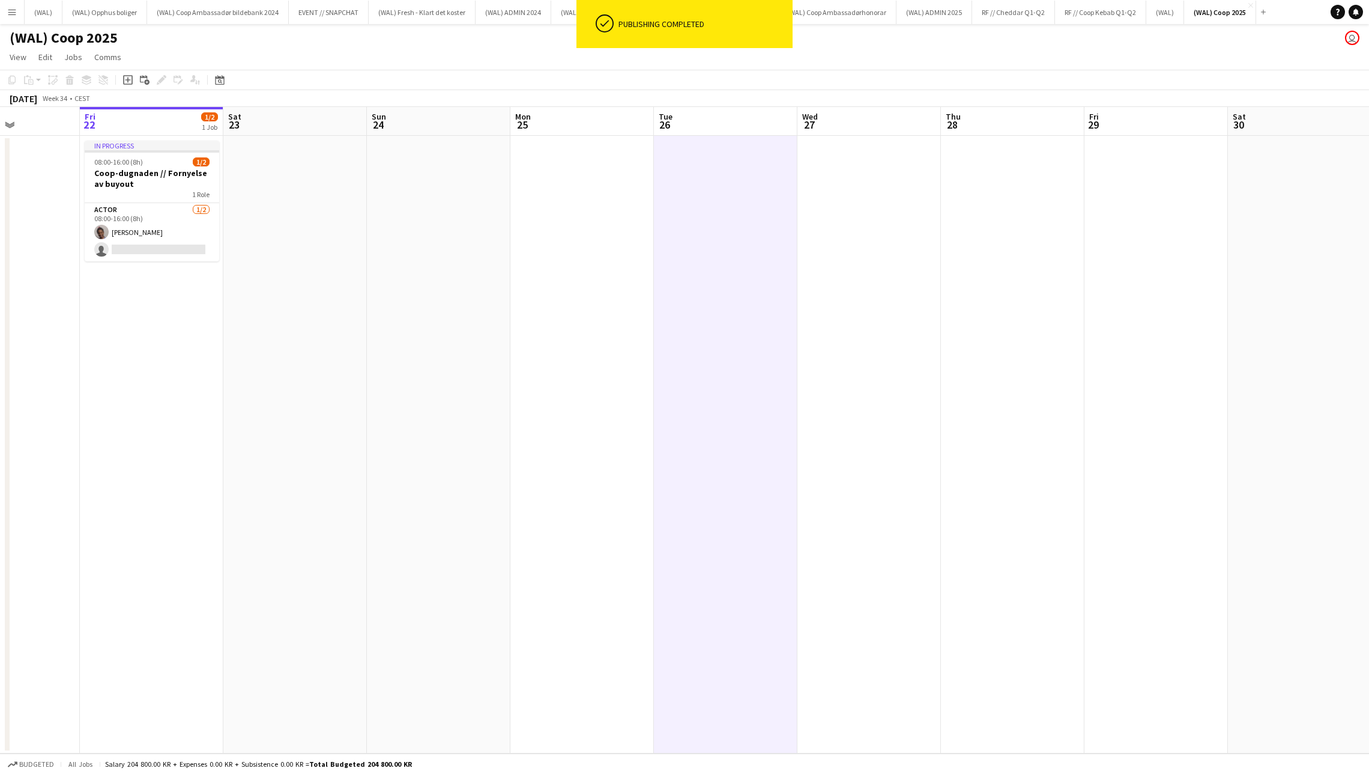
scroll to position [0, 293]
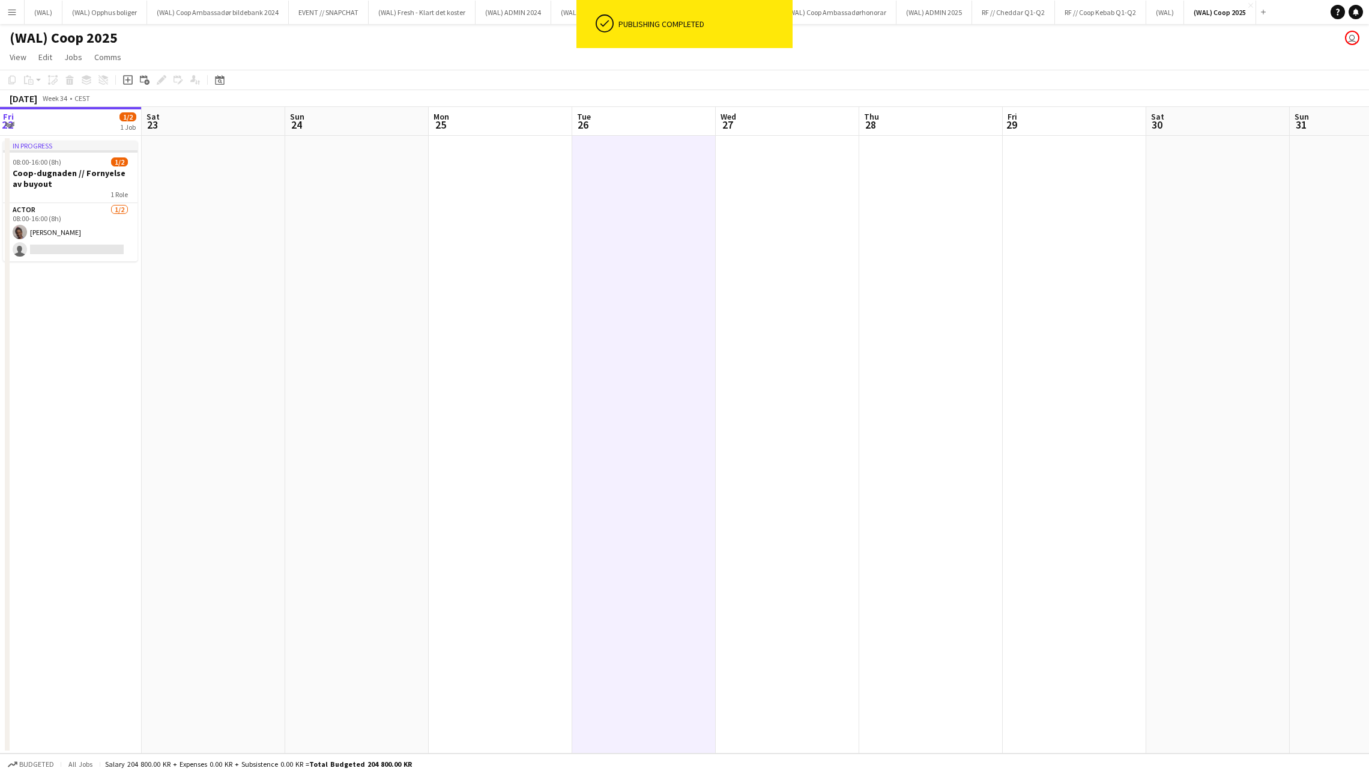
click at [1146, 214] on app-date-cell at bounding box center [1075, 444] width 144 height 617
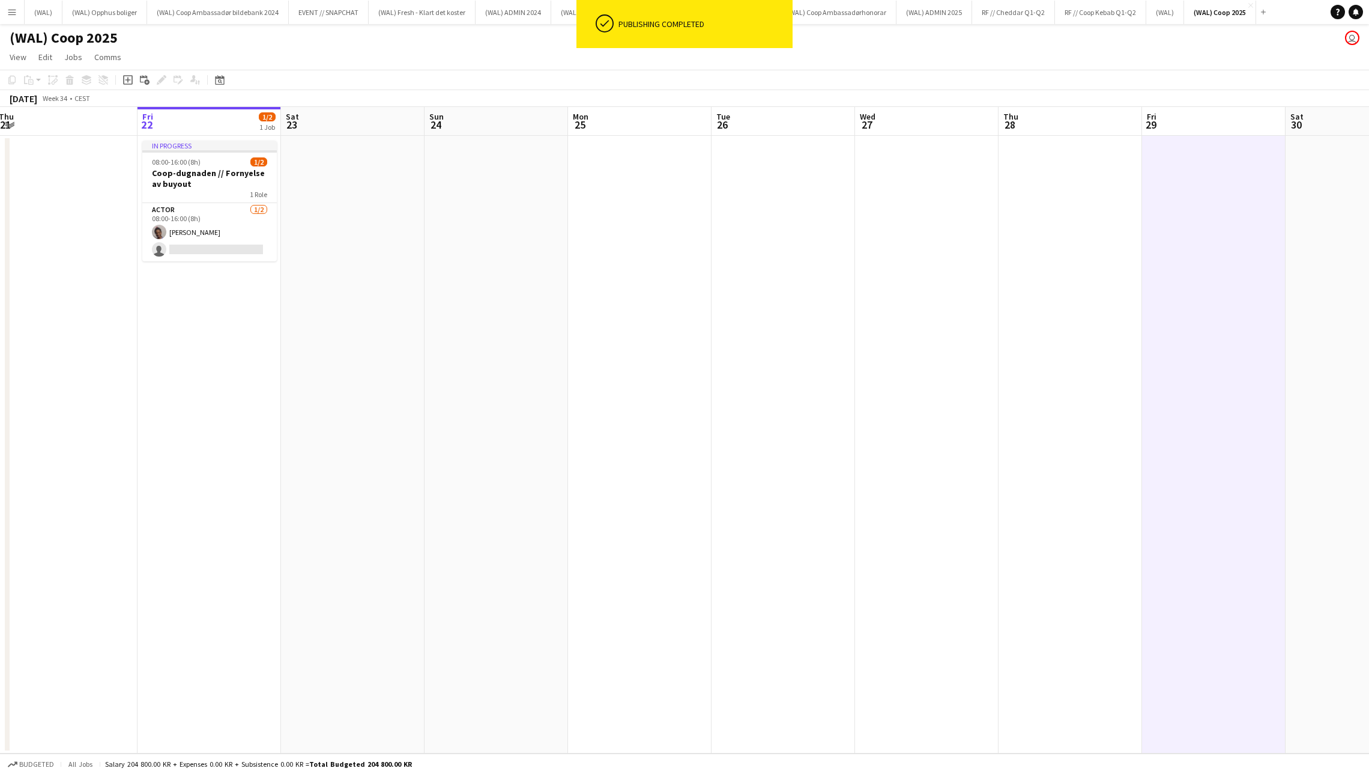
drag, startPoint x: 1187, startPoint y: 187, endPoint x: 607, endPoint y: 393, distance: 615.4
click at [607, 393] on app-calendar-viewport "Tue 19 Wed 20 Thu 21 Fri 22 1/2 1 Job Sat 23 Sun 24 Mon 25 Tue 26 Wed 27 Thu 28…" at bounding box center [684, 430] width 1369 height 646
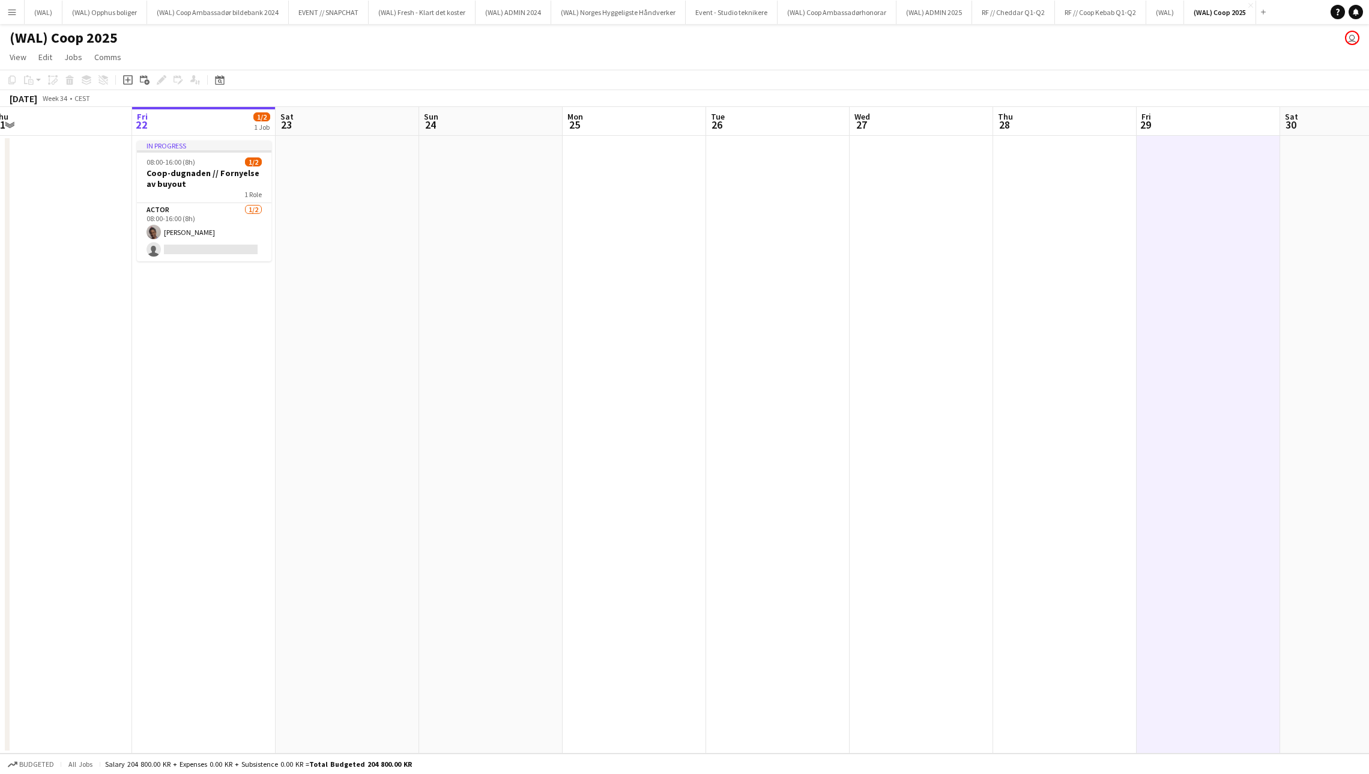
drag, startPoint x: 607, startPoint y: 393, endPoint x: 252, endPoint y: 327, distance: 360.4
click at [221, 298] on app-date-cell "In progress 08:00-16:00 (8h) 1/2 Coop-dugnaden // Fornyelse av buyout 1 Role Ac…" at bounding box center [204, 444] width 144 height 617
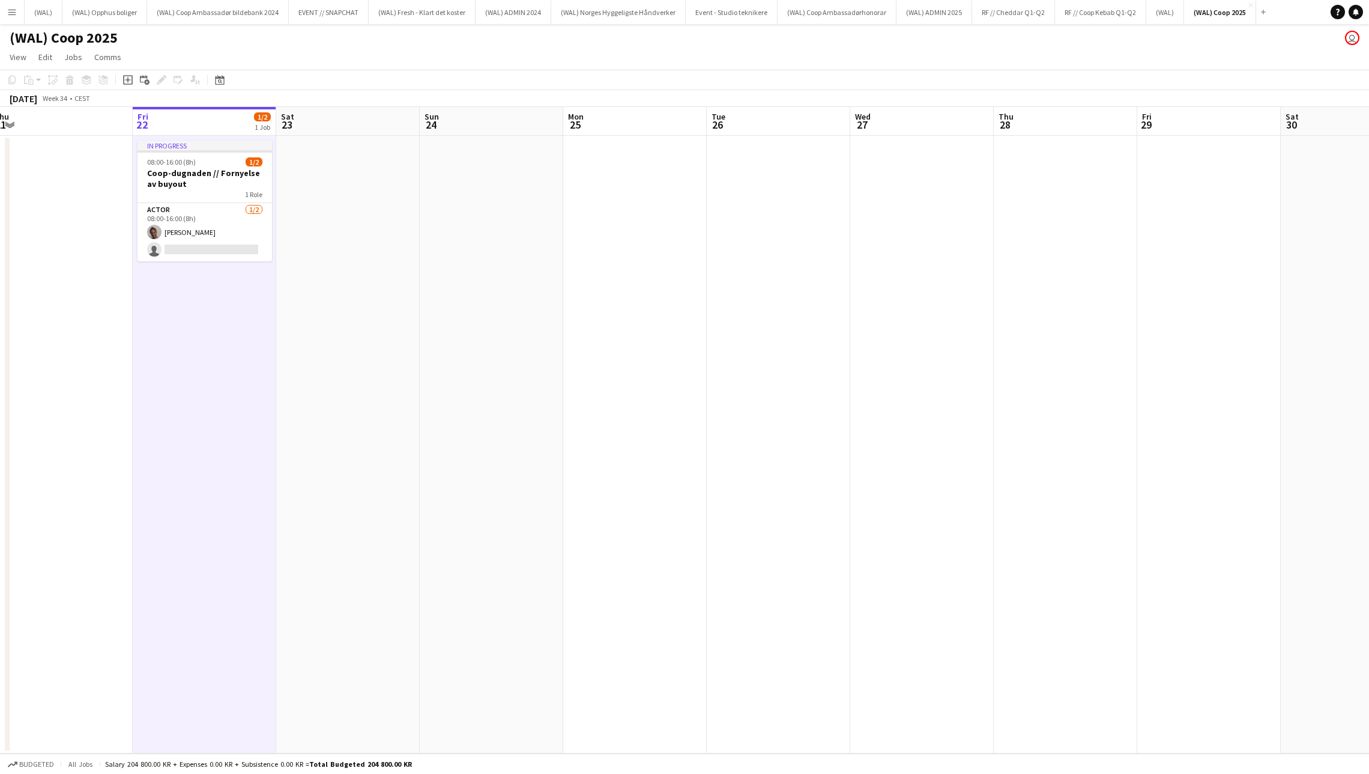
click at [378, 371] on app-date-cell at bounding box center [348, 444] width 144 height 617
